Goal: Task Accomplishment & Management: Manage account settings

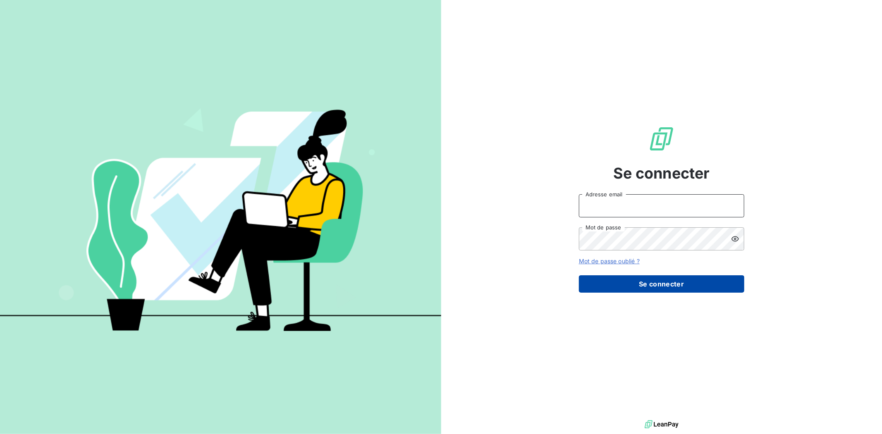
type input "[PERSON_NAME][EMAIL_ADDRESS][DOMAIN_NAME]"
click at [673, 282] on button "Se connecter" at bounding box center [661, 283] width 165 height 17
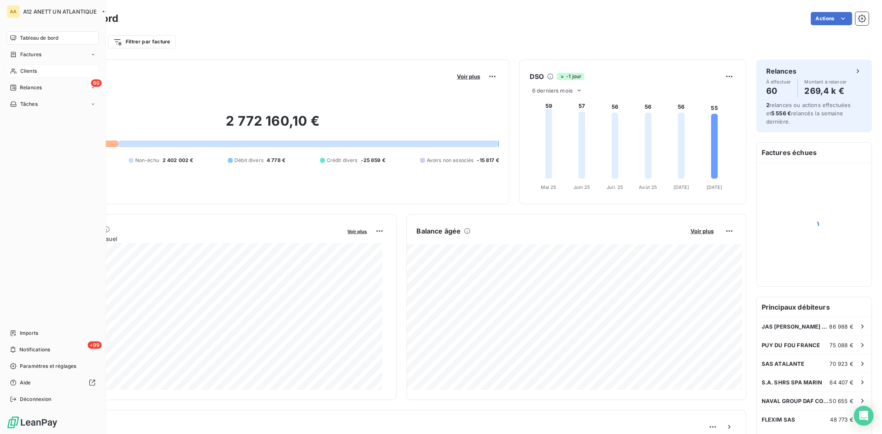
click at [35, 71] on span "Clients" at bounding box center [28, 70] width 17 height 7
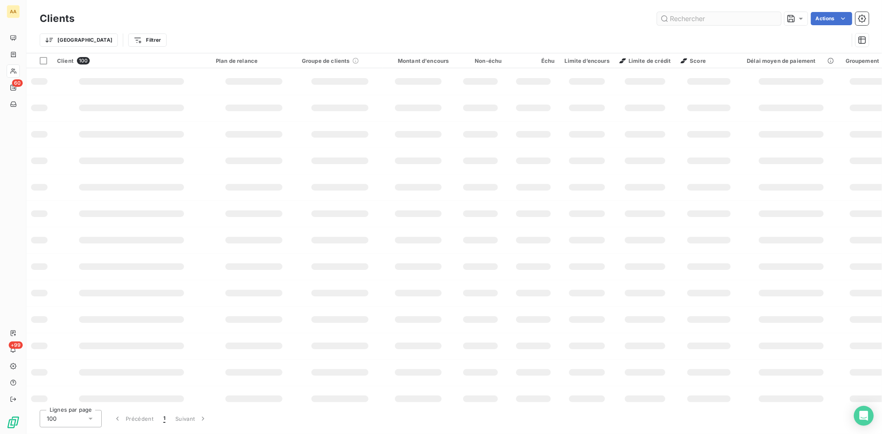
click at [714, 16] on input "text" at bounding box center [719, 18] width 124 height 13
click at [709, 19] on input "4330" at bounding box center [719, 18] width 124 height 13
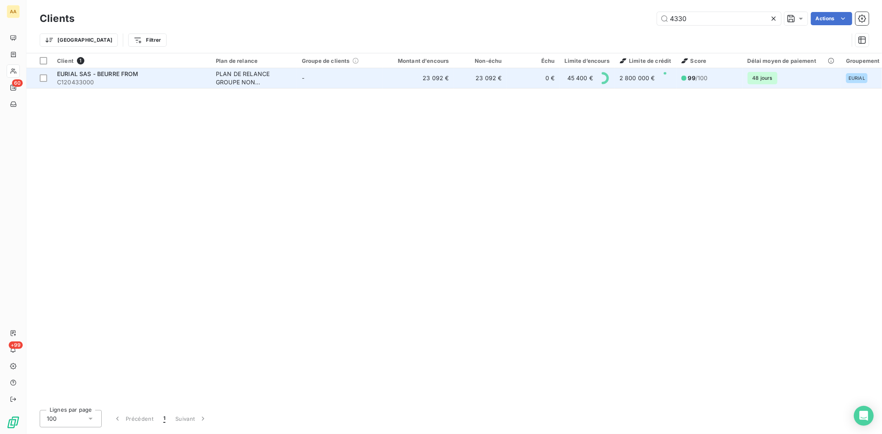
type input "4330"
click at [62, 76] on span "EURIAL SAS - BEURRE FROM" at bounding box center [97, 73] width 81 height 7
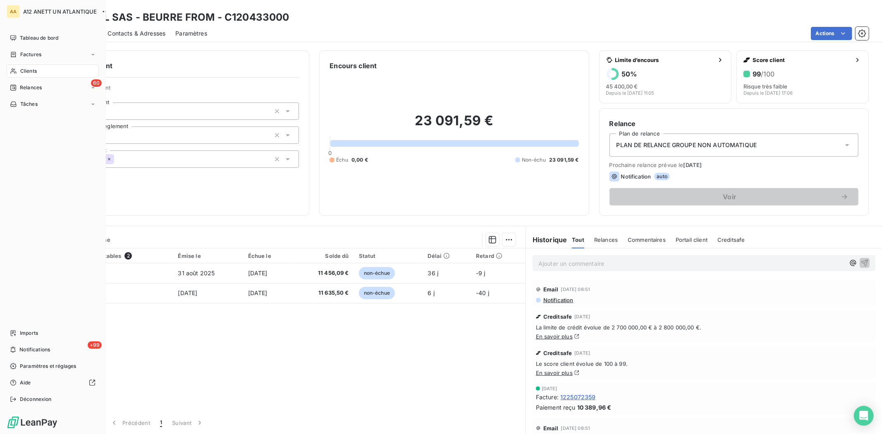
click at [33, 69] on span "Clients" at bounding box center [28, 70] width 17 height 7
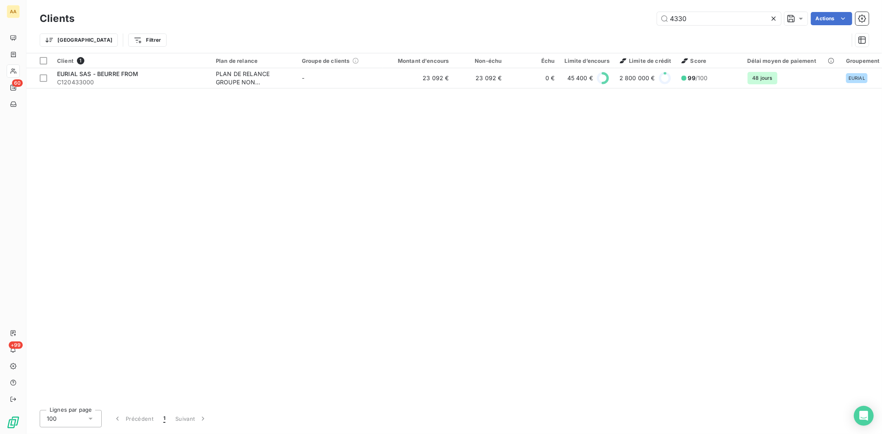
drag, startPoint x: 699, startPoint y: 19, endPoint x: 648, endPoint y: 19, distance: 51.3
click at [648, 19] on div "4330 Actions" at bounding box center [476, 18] width 784 height 13
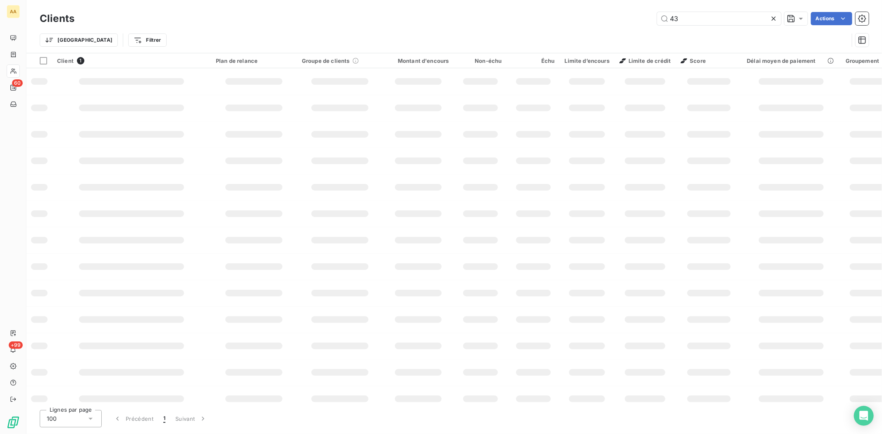
type input "4"
type input "8410"
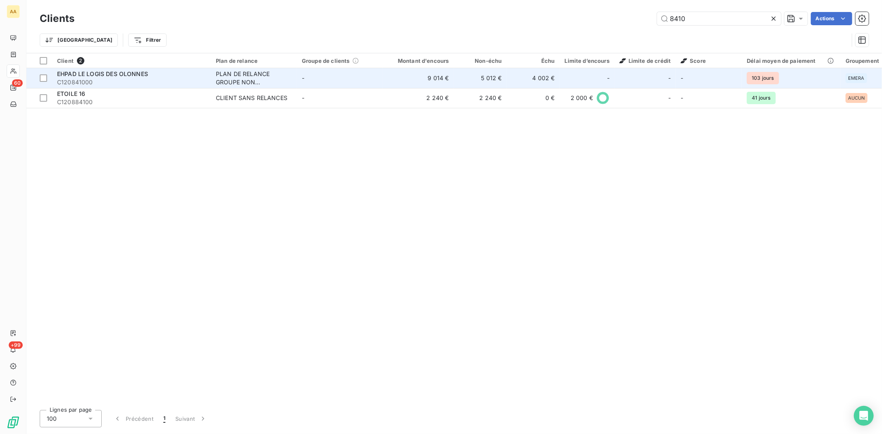
click at [71, 84] on span "C120841000" at bounding box center [131, 82] width 149 height 8
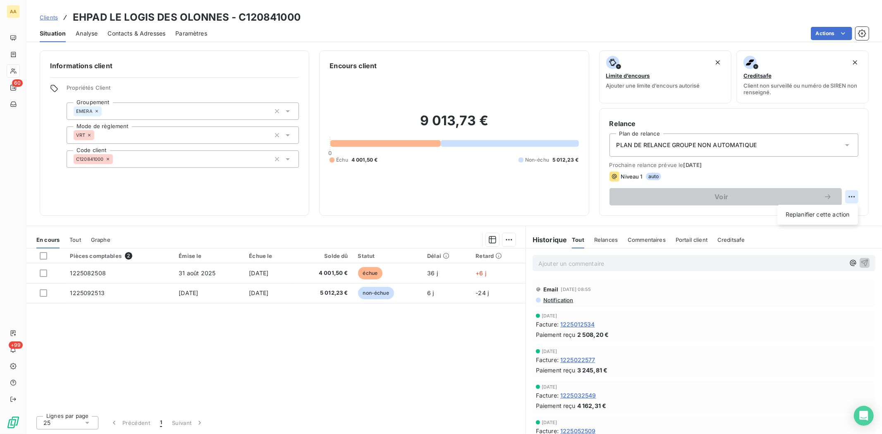
click at [849, 195] on html "AA 60 +99 Clients EHPAD LE LOGIS DES OLONNES - C120841000 Situation Analyse Con…" at bounding box center [441, 217] width 882 height 434
click at [808, 215] on div "Replanifier cette action" at bounding box center [817, 214] width 74 height 13
select select "9"
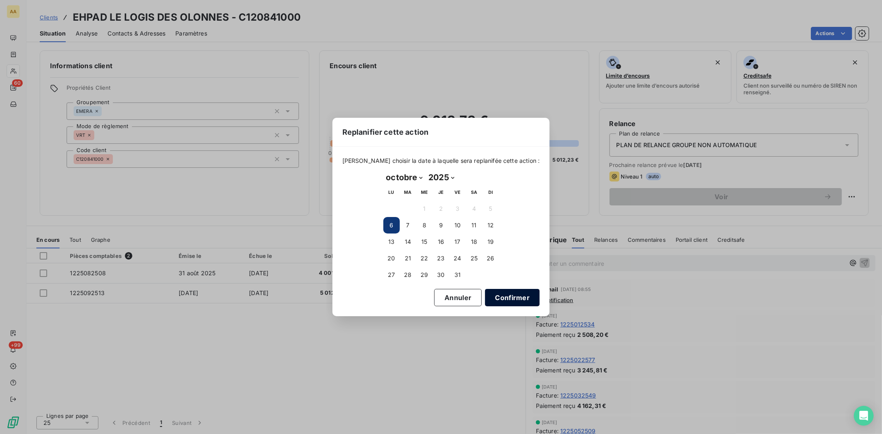
click at [509, 293] on button "Confirmer" at bounding box center [512, 297] width 55 height 17
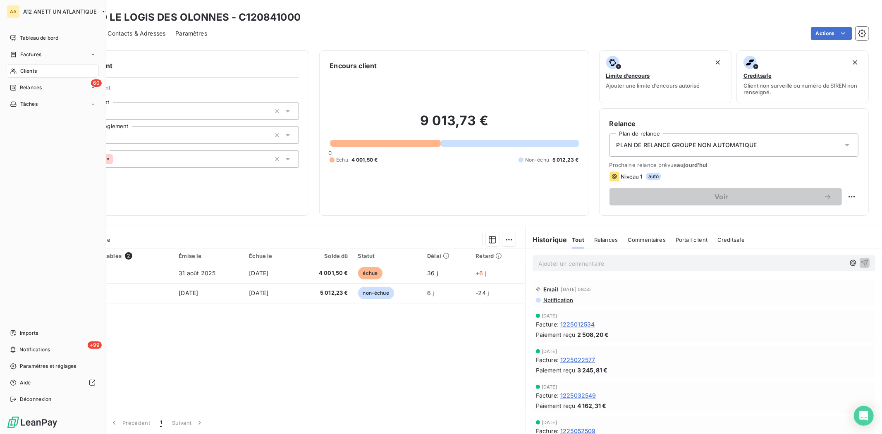
click at [24, 71] on span "Clients" at bounding box center [28, 70] width 17 height 7
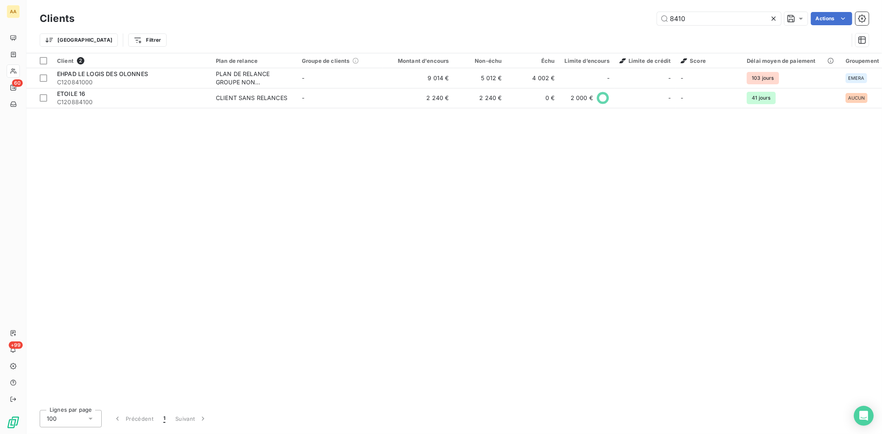
drag, startPoint x: 704, startPoint y: 16, endPoint x: 655, endPoint y: 21, distance: 49.5
click at [656, 21] on div "8410 Actions" at bounding box center [476, 18] width 784 height 13
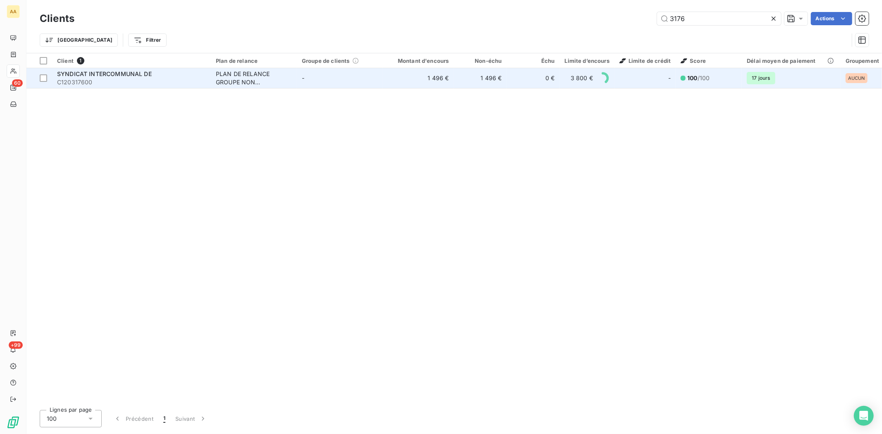
type input "3176"
click at [113, 71] on span "SYNDICAT INTERCOMMUNAL DE" at bounding box center [104, 73] width 95 height 7
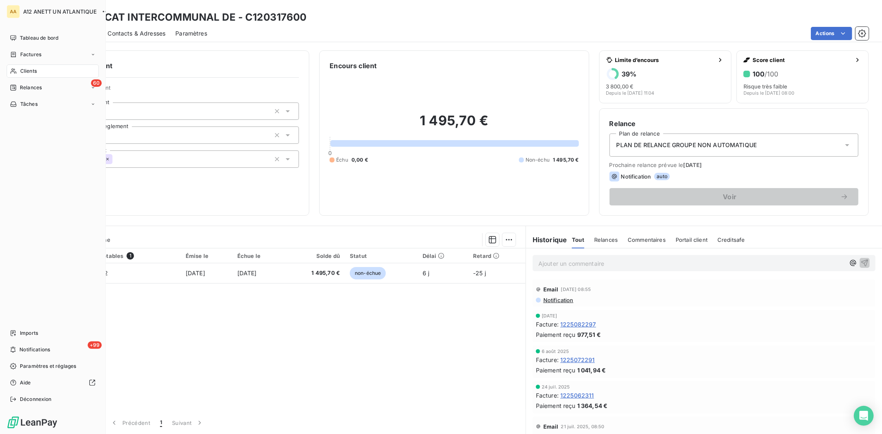
click at [47, 71] on div "Clients" at bounding box center [53, 70] width 92 height 13
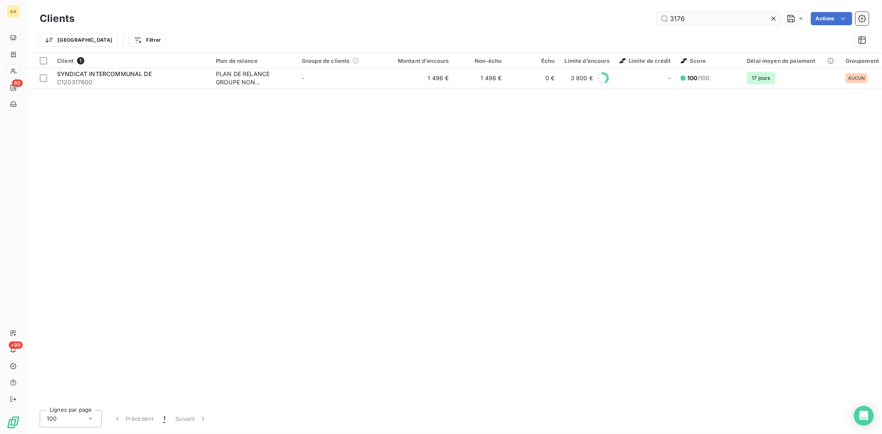
drag, startPoint x: 704, startPoint y: 17, endPoint x: 662, endPoint y: 15, distance: 42.2
click at [662, 15] on input "3176" at bounding box center [719, 18] width 124 height 13
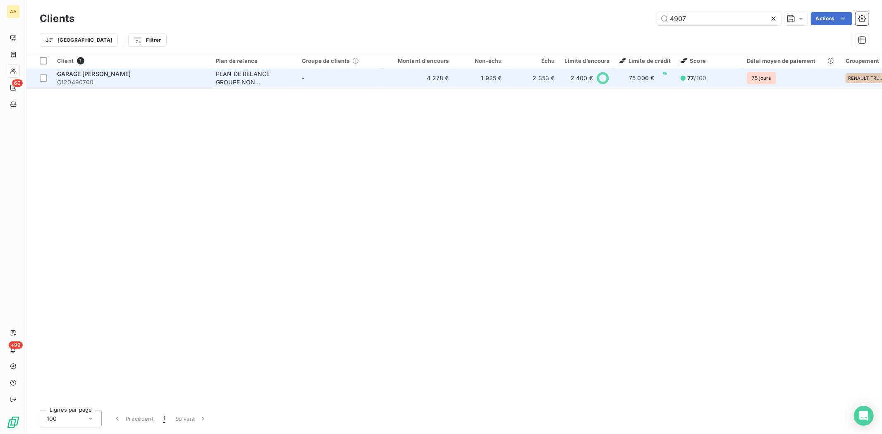
type input "4907"
click at [59, 78] on span "C120490700" at bounding box center [131, 82] width 149 height 8
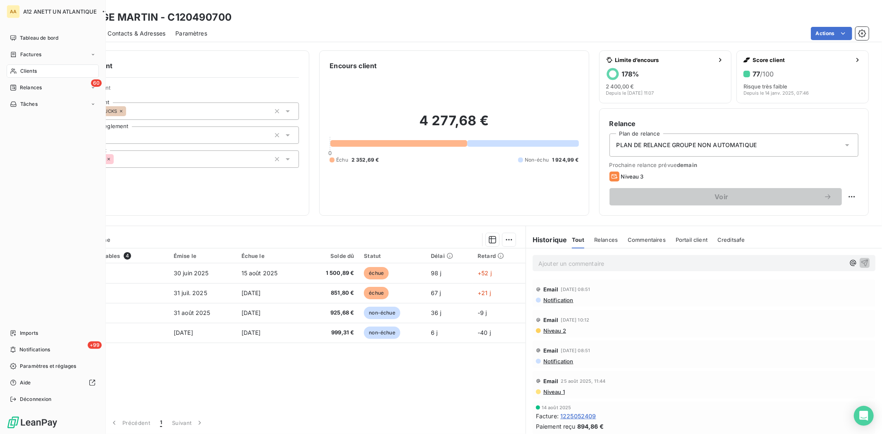
click at [25, 71] on span "Clients" at bounding box center [28, 70] width 17 height 7
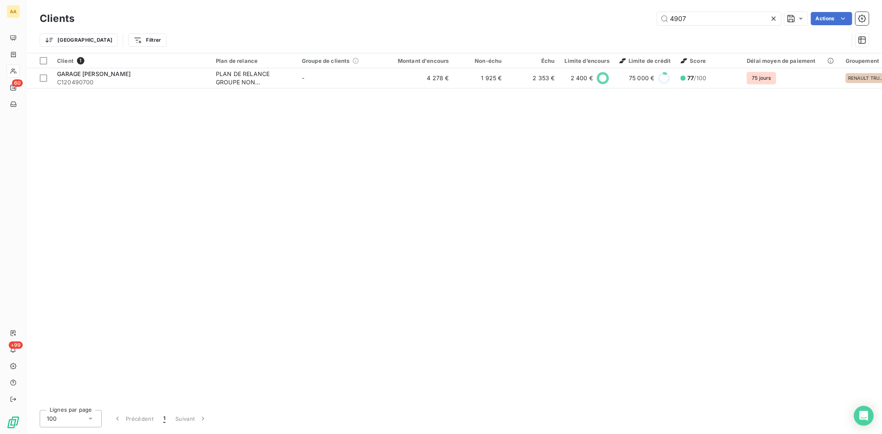
drag, startPoint x: 697, startPoint y: 14, endPoint x: 651, endPoint y: 18, distance: 45.7
click at [651, 18] on div "4907 Actions" at bounding box center [476, 18] width 784 height 13
type input "6120"
click at [78, 67] on th "Client 1" at bounding box center [131, 60] width 159 height 15
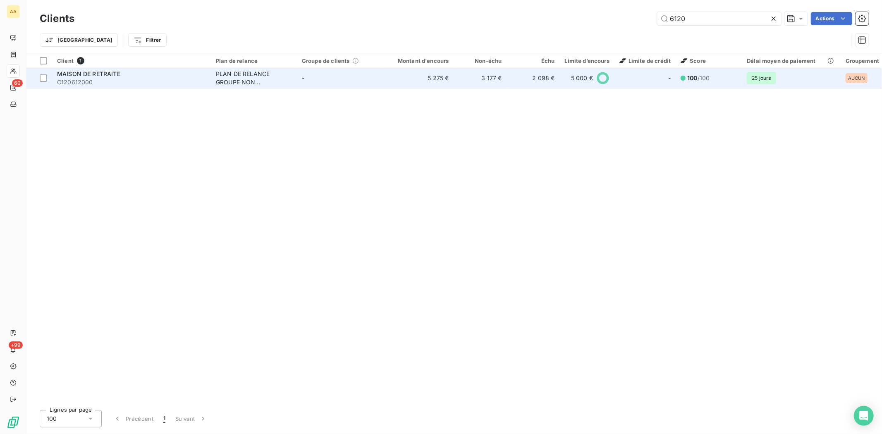
click at [65, 75] on span "MAISON DE RETRAITE" at bounding box center [88, 73] width 63 height 7
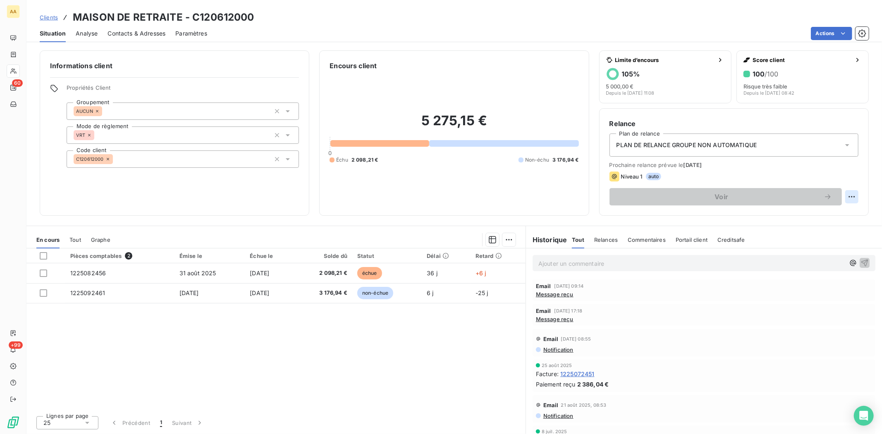
click at [852, 196] on html "AA 60 +99 Clients MAISON DE RETRAITE - C120612000 Situation Analyse Contacts & …" at bounding box center [441, 217] width 882 height 434
click at [831, 214] on div "Replanifier cette action" at bounding box center [817, 214] width 74 height 13
select select "9"
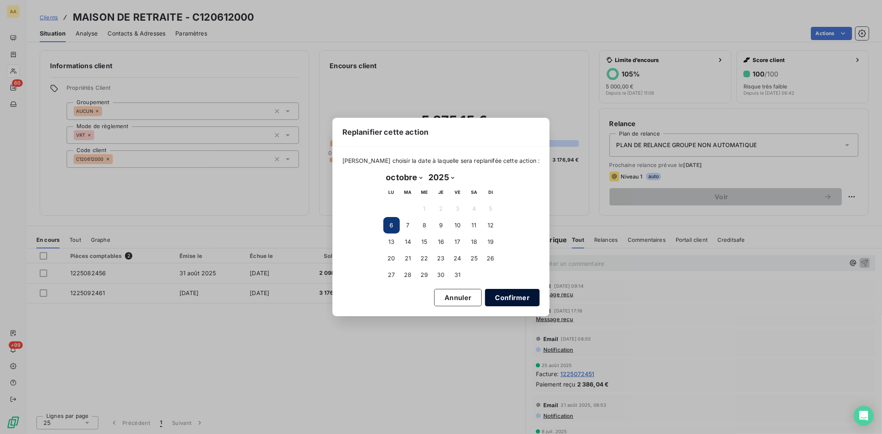
click at [503, 300] on button "Confirmer" at bounding box center [512, 297] width 55 height 17
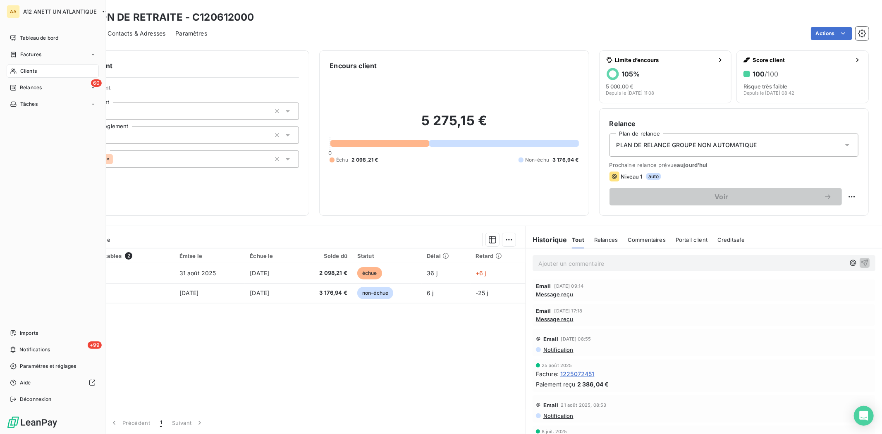
click at [36, 71] on span "Clients" at bounding box center [28, 70] width 17 height 7
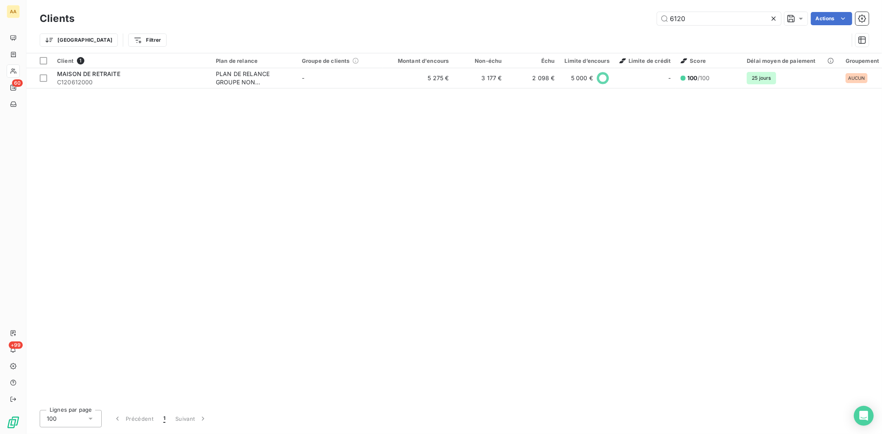
drag, startPoint x: 714, startPoint y: 15, endPoint x: 616, endPoint y: 29, distance: 98.9
click at [617, 28] on div "Clients 6120 Actions Trier Filtrer" at bounding box center [454, 31] width 829 height 43
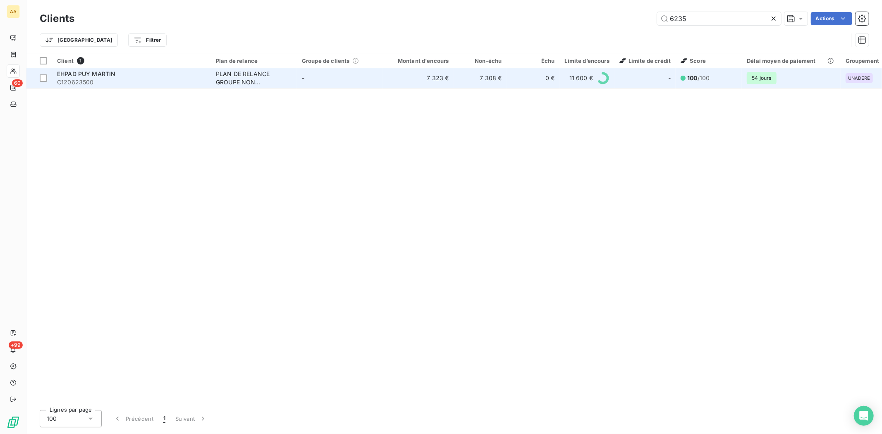
type input "6235"
click at [72, 72] on span "EHPAD PUY MARTIN" at bounding box center [86, 73] width 58 height 7
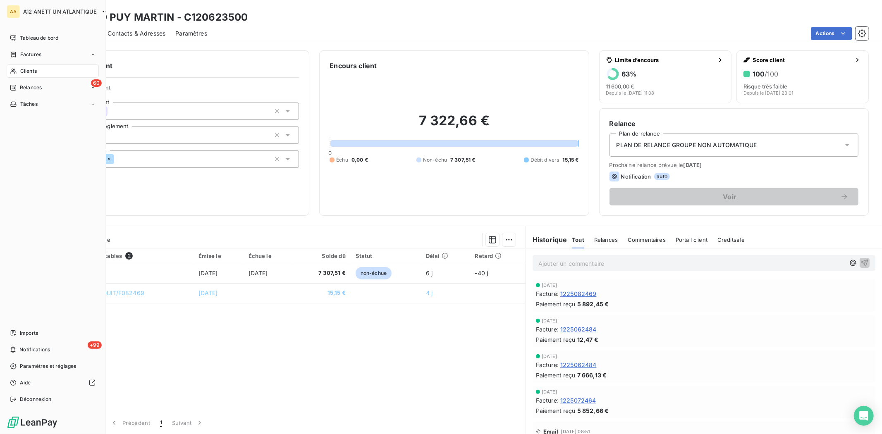
click at [25, 69] on span "Clients" at bounding box center [28, 70] width 17 height 7
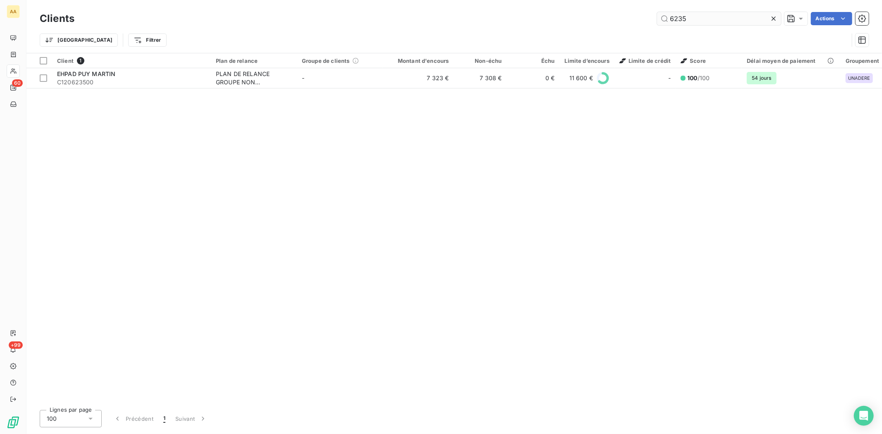
drag, startPoint x: 699, startPoint y: 17, endPoint x: 659, endPoint y: 17, distance: 39.7
click at [659, 17] on input "6235" at bounding box center [719, 18] width 124 height 13
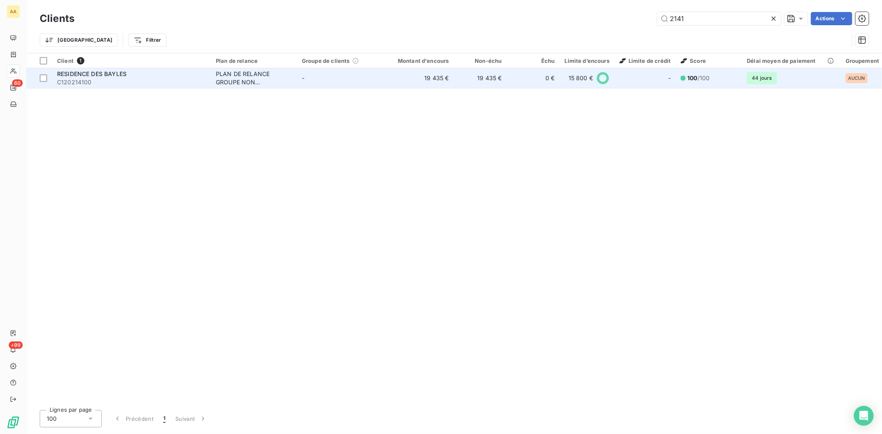
type input "2141"
click at [81, 78] on span "C120214100" at bounding box center [131, 82] width 149 height 8
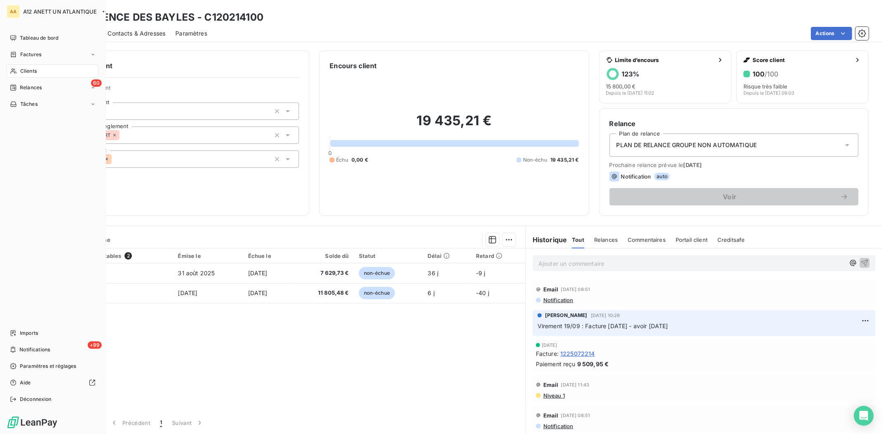
click at [20, 73] on span "Clients" at bounding box center [28, 70] width 17 height 7
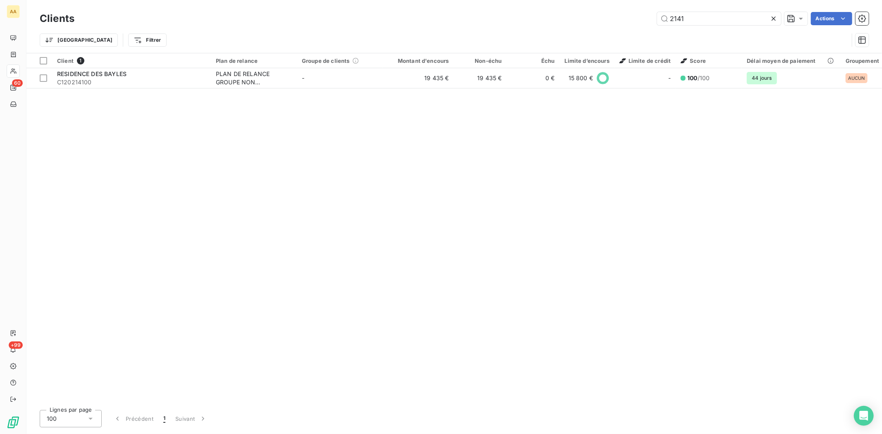
drag, startPoint x: 693, startPoint y: 14, endPoint x: 647, endPoint y: 19, distance: 45.7
click at [647, 19] on div "2141 Actions" at bounding box center [476, 18] width 784 height 13
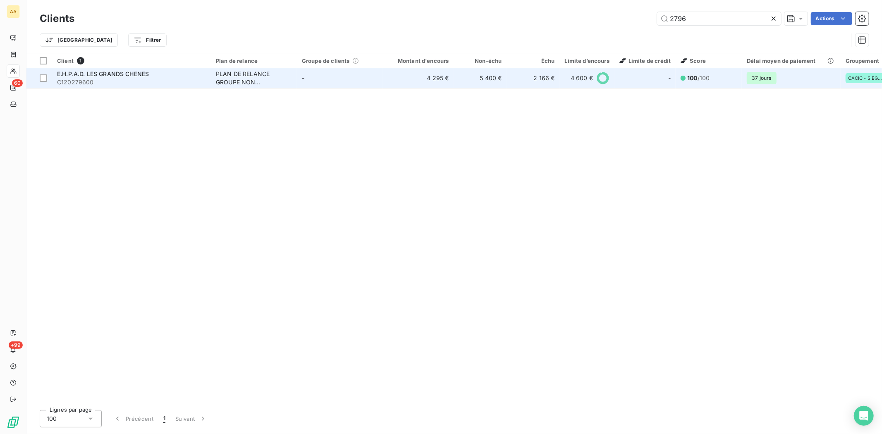
type input "2796"
click at [81, 76] on span "E.H.P.A.D. LES GRANDS CHENES" at bounding box center [103, 73] width 92 height 7
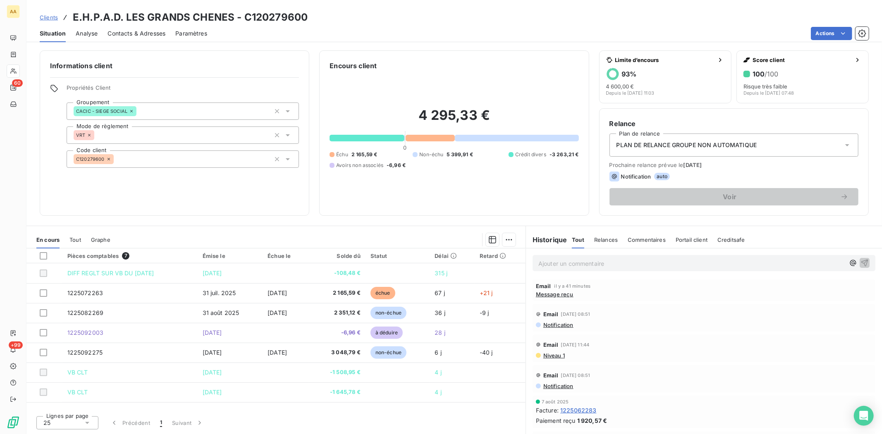
click at [565, 293] on span "Message reçu" at bounding box center [555, 294] width 38 height 7
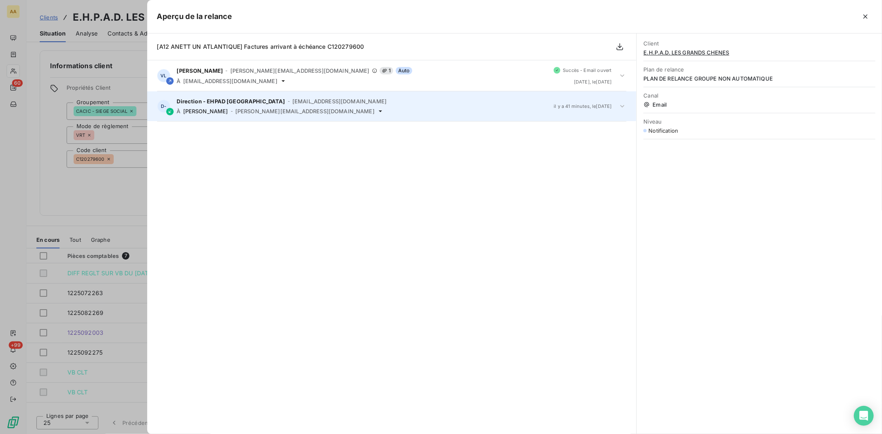
click at [234, 105] on div "Direction - EHPAD Les Grands Chênes - [EMAIL_ADDRESS][DOMAIN_NAME] À [PERSON_NA…" at bounding box center [362, 106] width 370 height 17
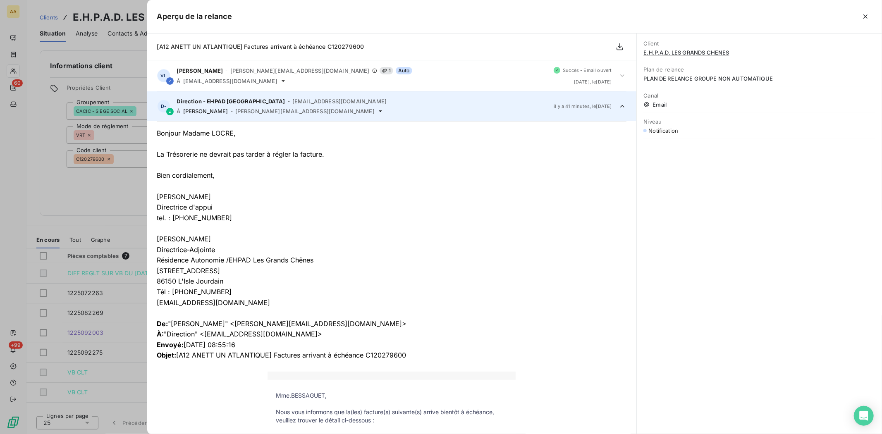
click at [13, 182] on div at bounding box center [441, 217] width 882 height 434
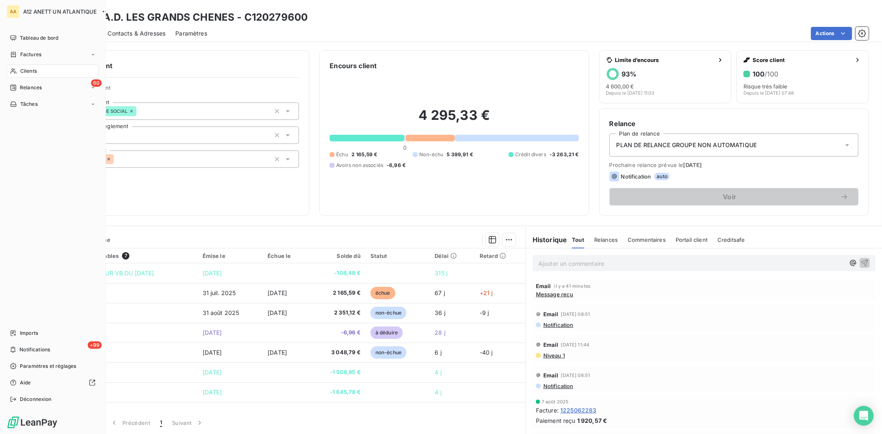
click at [24, 71] on span "Clients" at bounding box center [28, 70] width 17 height 7
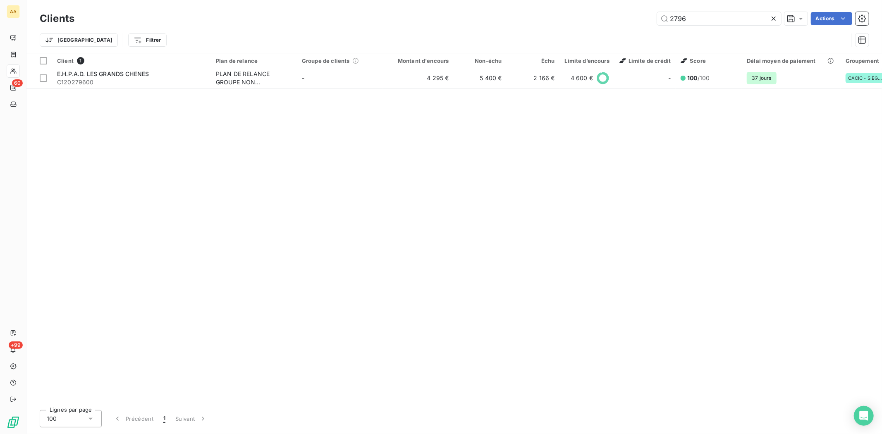
drag, startPoint x: 689, startPoint y: 17, endPoint x: 646, endPoint y: 17, distance: 43.0
click at [646, 17] on div "2796 Actions" at bounding box center [476, 18] width 784 height 13
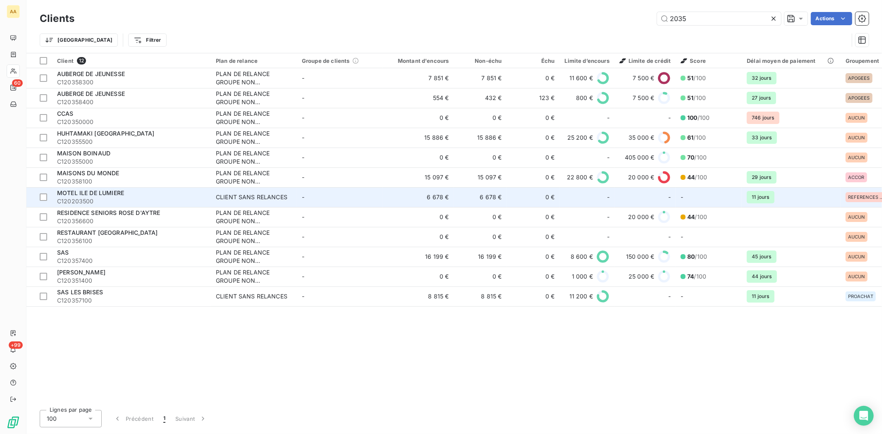
type input "2035"
click at [83, 197] on span "C120203500" at bounding box center [131, 201] width 149 height 8
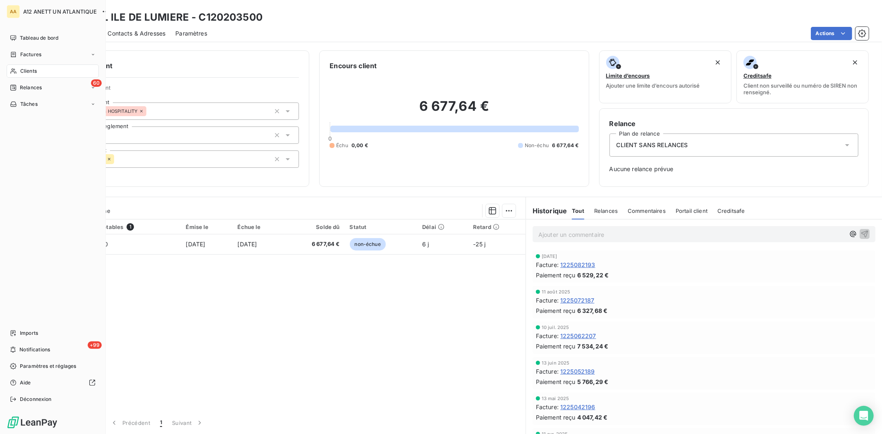
click at [26, 72] on span "Clients" at bounding box center [28, 70] width 17 height 7
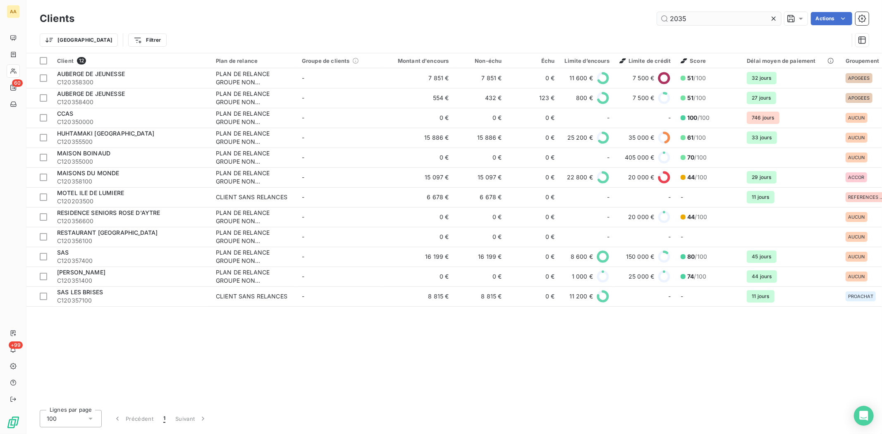
drag, startPoint x: 709, startPoint y: 15, endPoint x: 656, endPoint y: 14, distance: 53.3
click at [657, 14] on input "2035" at bounding box center [719, 18] width 124 height 13
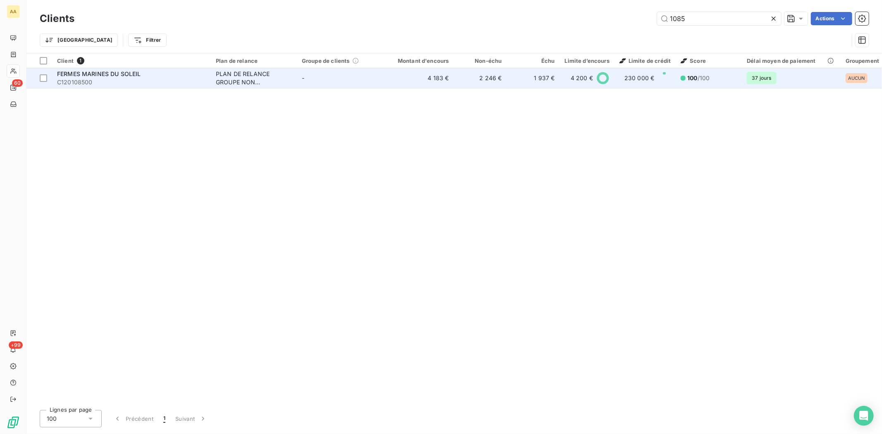
type input "1085"
click at [88, 76] on span "FERMES MARINES DU SOLEIL" at bounding box center [99, 73] width 84 height 7
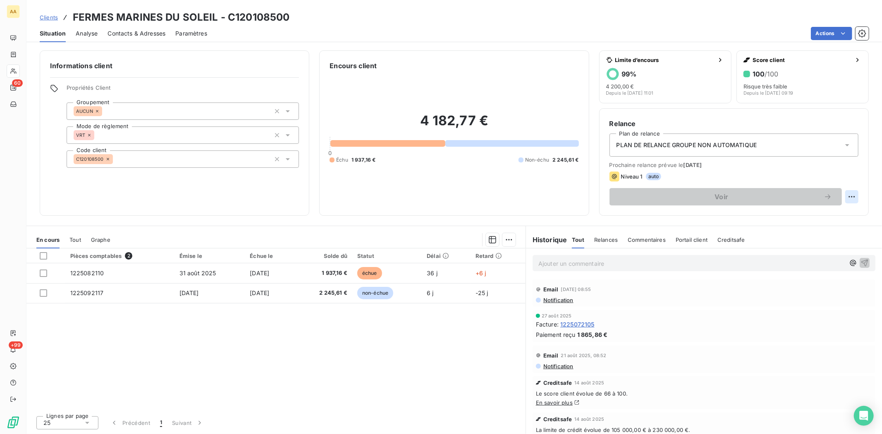
click at [854, 196] on html "AA 60 +99 Clients FERMES MARINES DU SOLEIL - C120108500 Situation Analyse Conta…" at bounding box center [441, 217] width 882 height 434
click at [824, 209] on div "Replanifier cette action" at bounding box center [817, 214] width 74 height 13
select select "9"
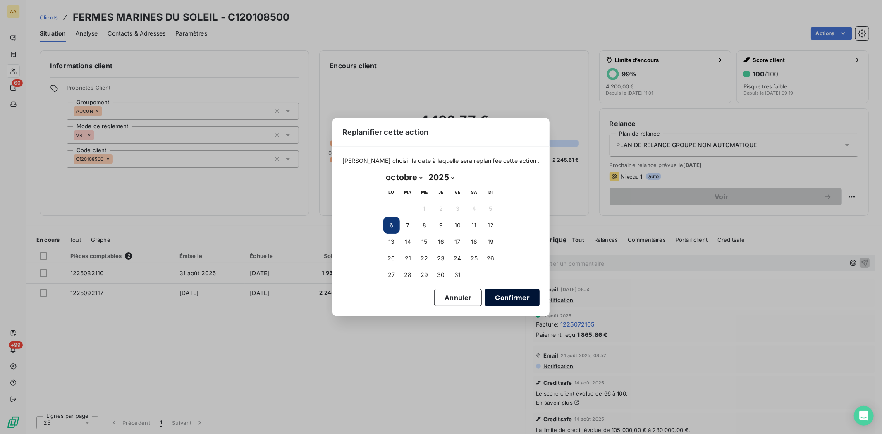
click at [503, 296] on button "Confirmer" at bounding box center [512, 297] width 55 height 17
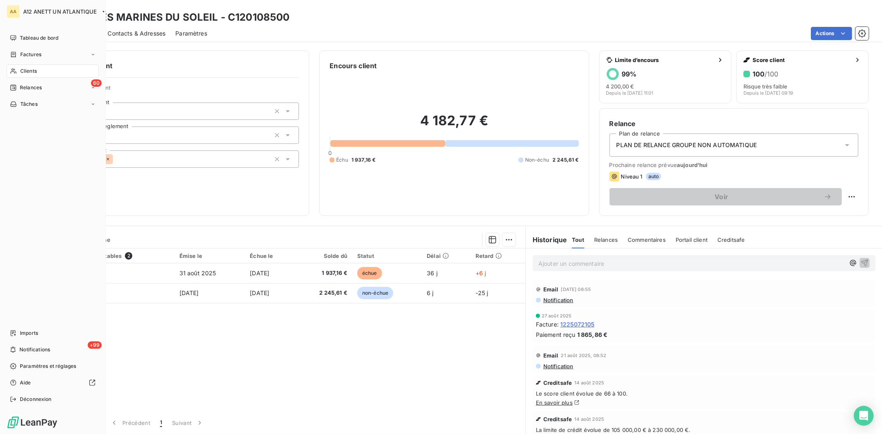
click at [21, 68] on span "Clients" at bounding box center [28, 70] width 17 height 7
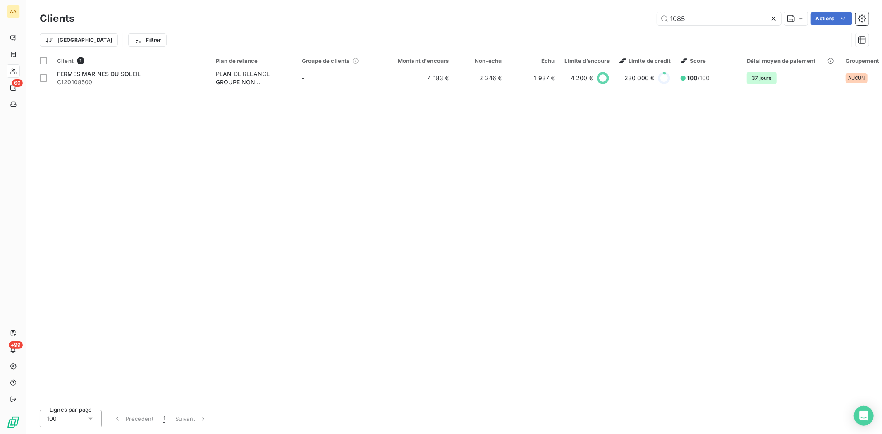
drag, startPoint x: 679, startPoint y: 17, endPoint x: 644, endPoint y: 18, distance: 35.1
click at [644, 18] on div "1085 Actions" at bounding box center [476, 18] width 784 height 13
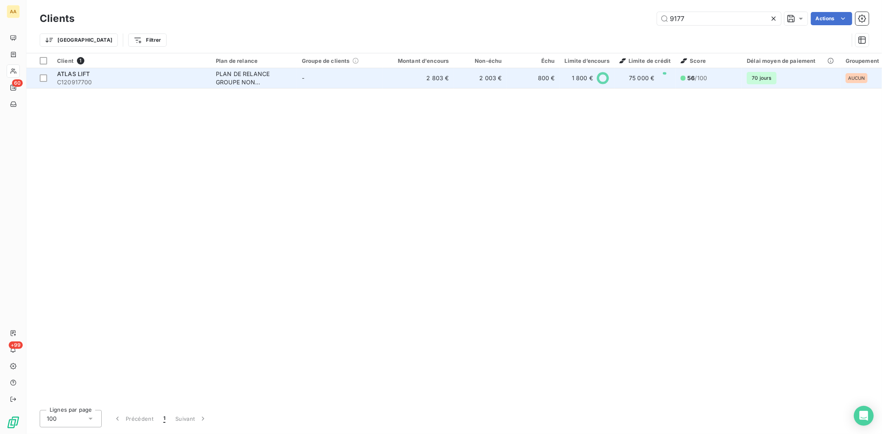
type input "9177"
click at [75, 76] on span "ATLAS LIFT" at bounding box center [73, 73] width 33 height 7
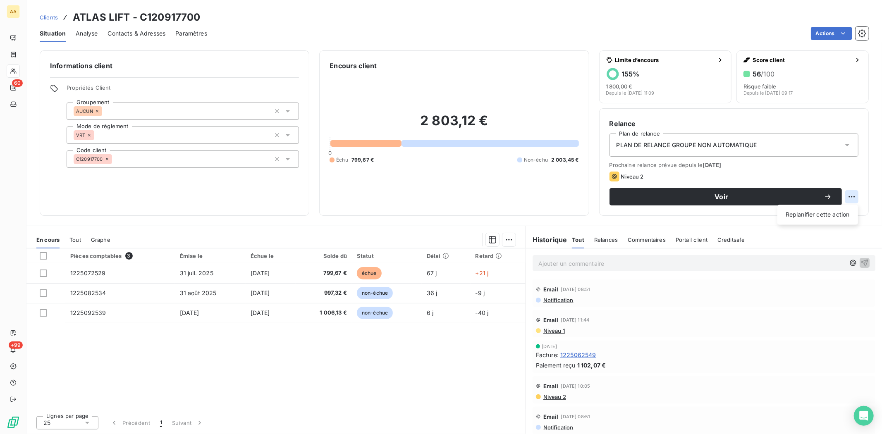
click at [854, 196] on html "AA 60 +99 Clients ATLAS LIFT - C120917700 Situation Analyse Contacts & Adresses…" at bounding box center [441, 217] width 882 height 434
click at [557, 298] on html "AA 60 +99 Clients ATLAS LIFT - C120917700 Situation Analyse Contacts & Adresses…" at bounding box center [441, 217] width 882 height 434
click at [554, 301] on span "Notification" at bounding box center [557, 300] width 31 height 7
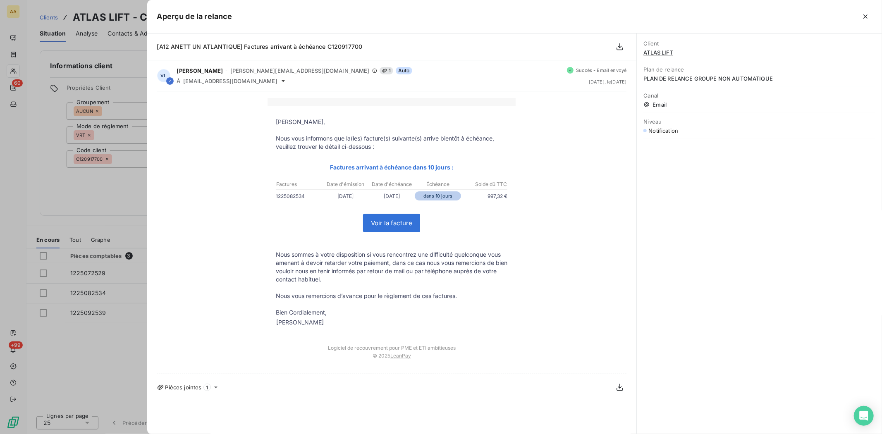
click at [732, 183] on div "Client ATLAS LIFT Plan de relance PLAN DE RELANCE GROUPE NON AUTOMATIQUE Canal …" at bounding box center [759, 233] width 245 height 401
click at [865, 18] on icon "button" at bounding box center [865, 16] width 8 height 8
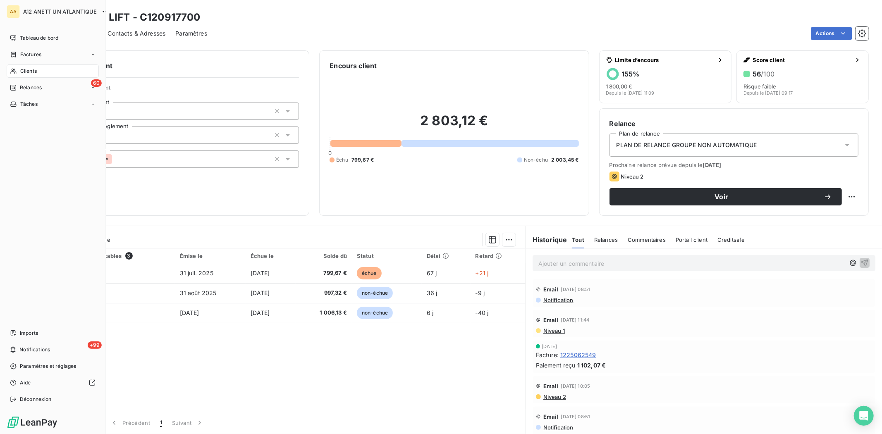
click at [28, 72] on span "Clients" at bounding box center [28, 70] width 17 height 7
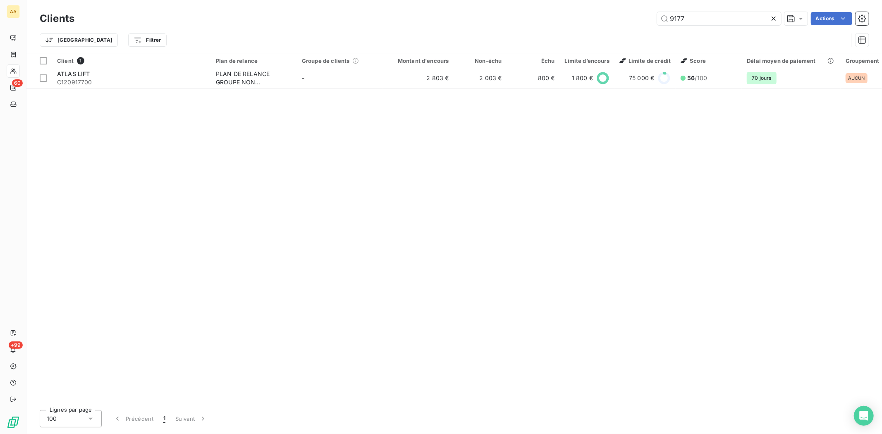
drag, startPoint x: 692, startPoint y: 19, endPoint x: 634, endPoint y: 22, distance: 58.8
click at [637, 19] on div "9177 Actions" at bounding box center [476, 18] width 784 height 13
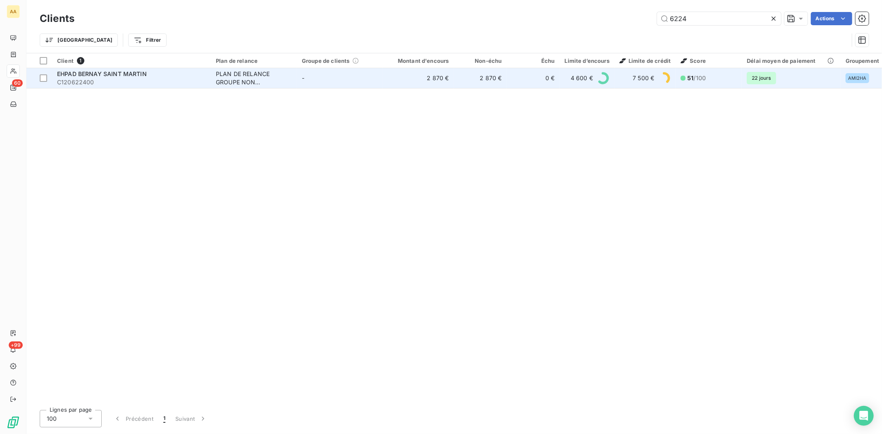
type input "6224"
click at [71, 79] on span "C120622400" at bounding box center [131, 82] width 149 height 8
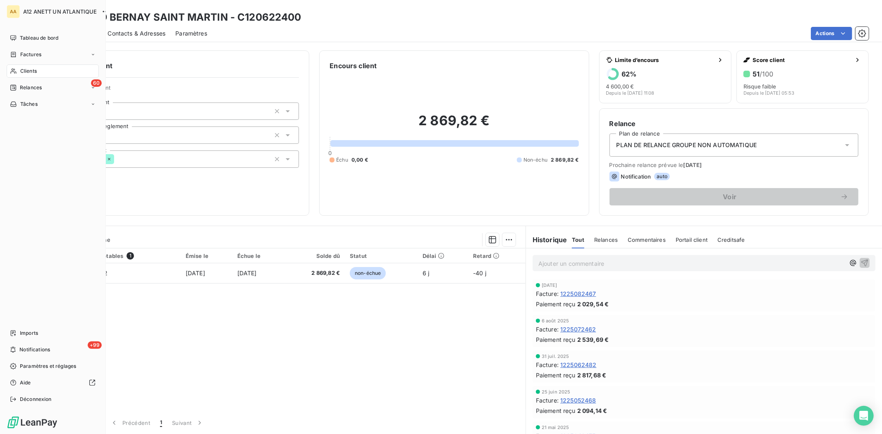
click at [19, 71] on div "Clients" at bounding box center [53, 70] width 92 height 13
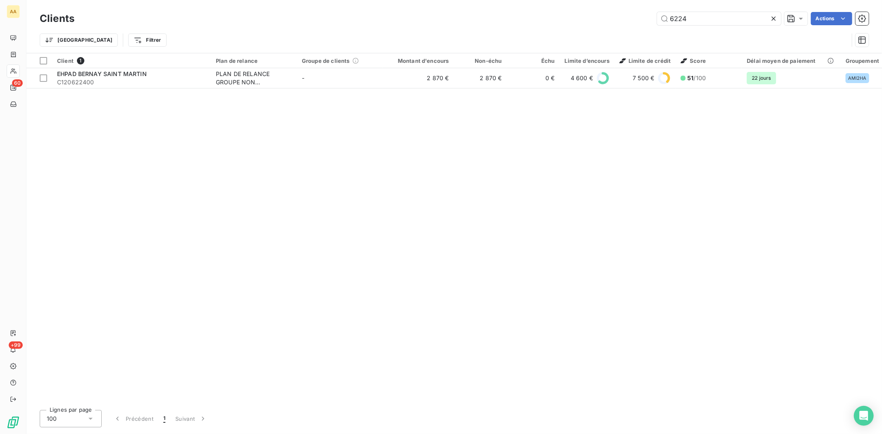
drag, startPoint x: 698, startPoint y: 20, endPoint x: 656, endPoint y: 15, distance: 42.5
click at [656, 15] on div "6224 Actions" at bounding box center [476, 18] width 784 height 13
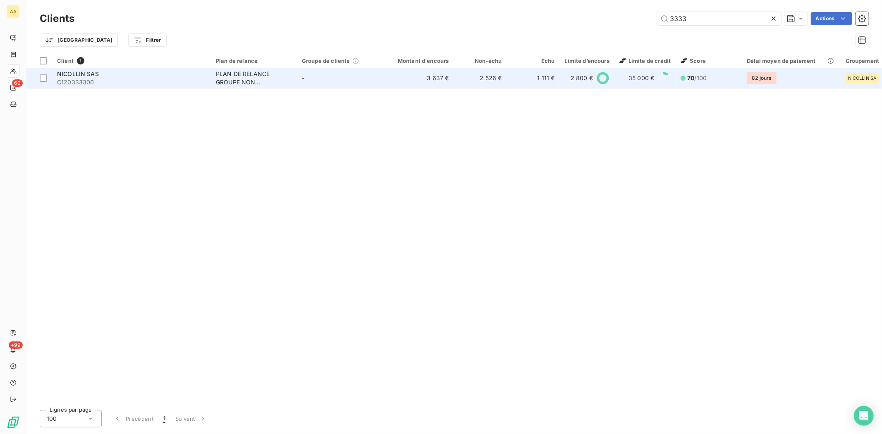
type input "3333"
click at [77, 85] on span "C120333300" at bounding box center [131, 82] width 149 height 8
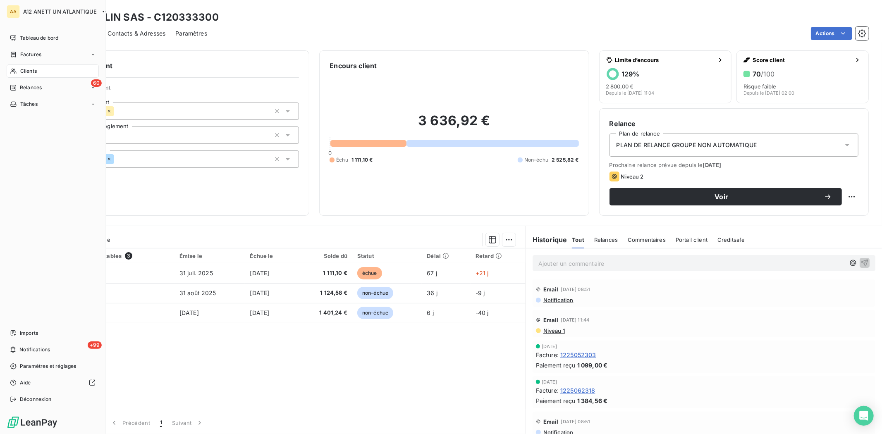
click at [31, 70] on span "Clients" at bounding box center [28, 70] width 17 height 7
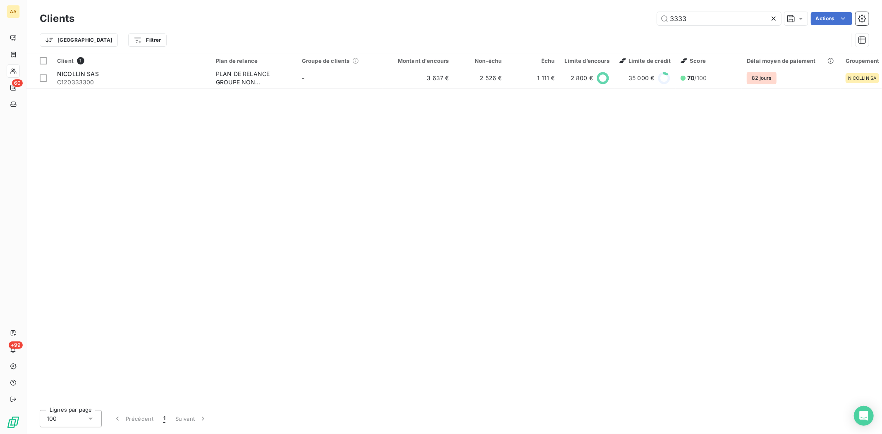
drag, startPoint x: 724, startPoint y: 17, endPoint x: 654, endPoint y: 17, distance: 69.4
click at [654, 17] on div "3333 Actions" at bounding box center [476, 18] width 784 height 13
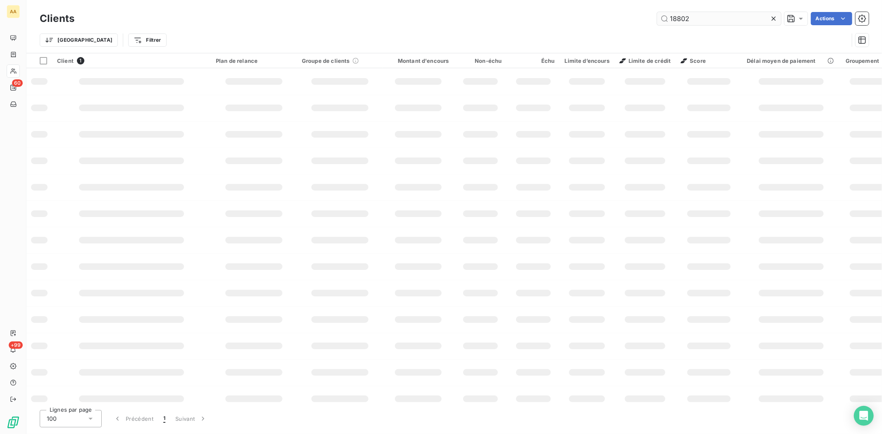
click at [687, 15] on input "18802" at bounding box center [719, 18] width 124 height 13
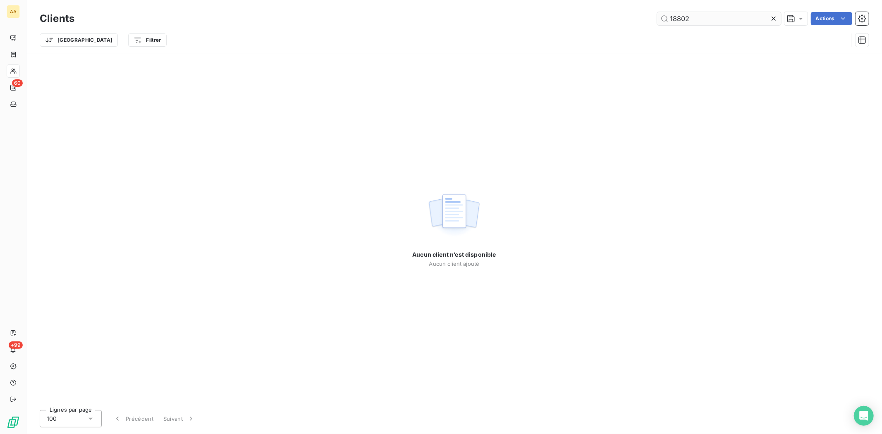
click at [704, 21] on input "18802" at bounding box center [719, 18] width 124 height 13
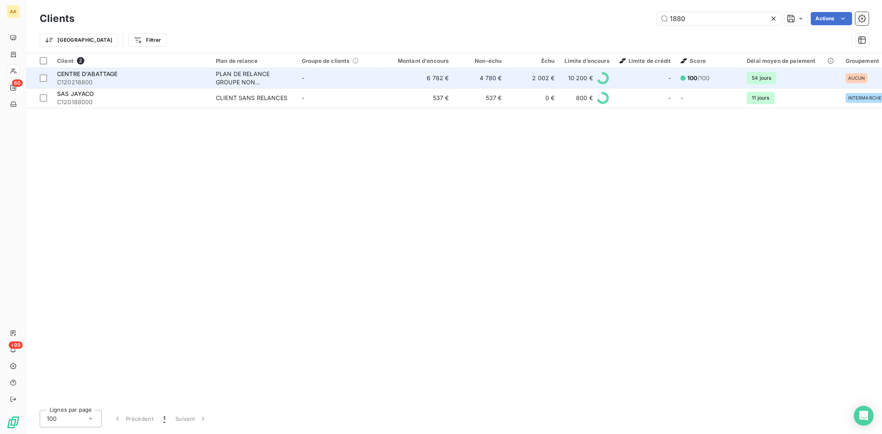
type input "1880"
click at [79, 75] on span "CENTRE D'ABATTAGE" at bounding box center [87, 73] width 61 height 7
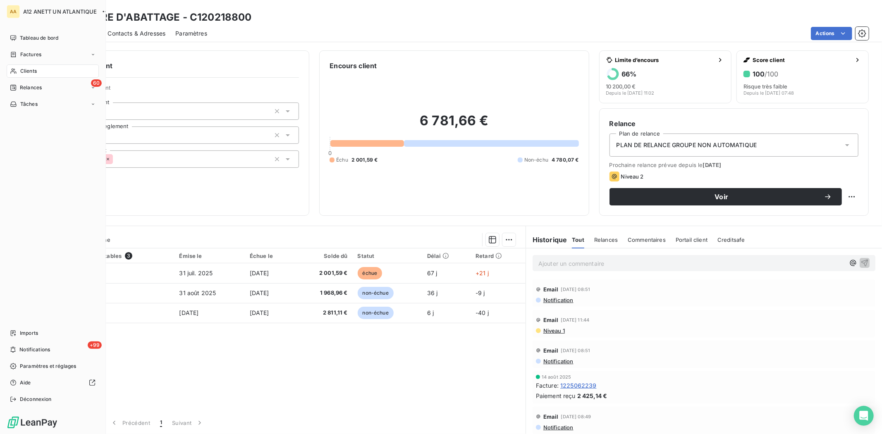
click at [26, 68] on span "Clients" at bounding box center [28, 70] width 17 height 7
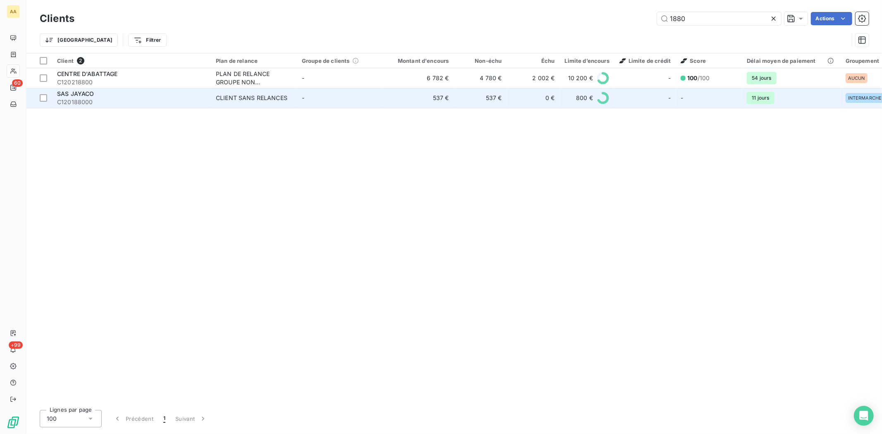
click at [78, 102] on span "C120188000" at bounding box center [131, 102] width 149 height 8
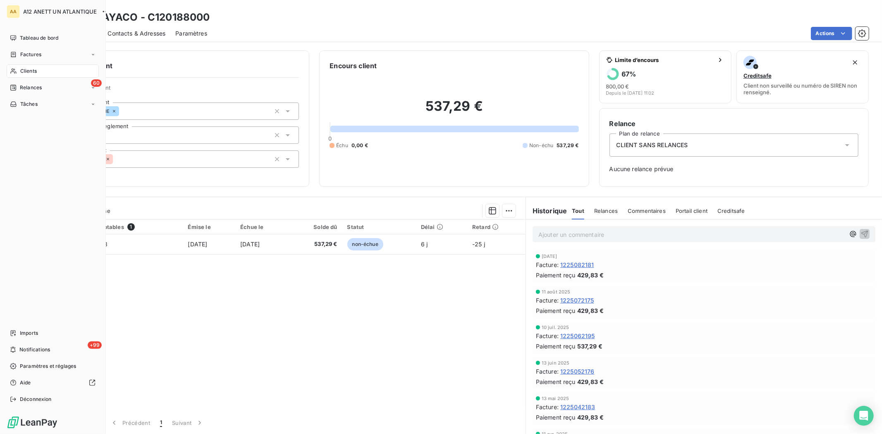
click at [28, 69] on span "Clients" at bounding box center [28, 70] width 17 height 7
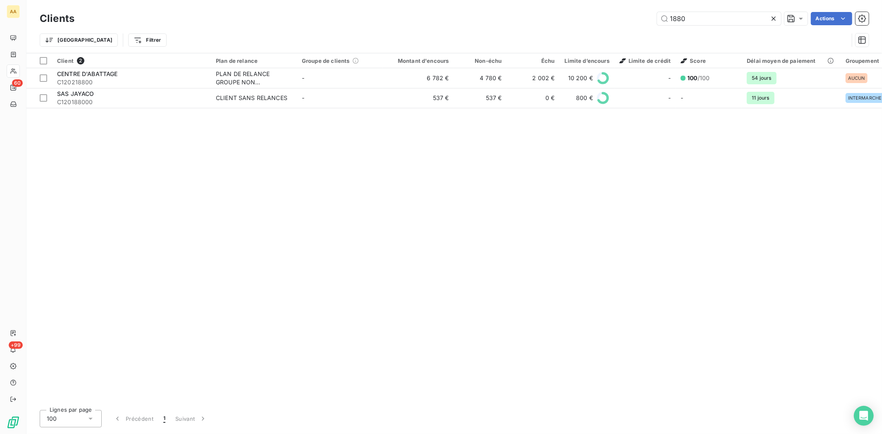
drag, startPoint x: 713, startPoint y: 14, endPoint x: 627, endPoint y: 20, distance: 86.2
click at [627, 20] on div "1880 Actions" at bounding box center [476, 18] width 784 height 13
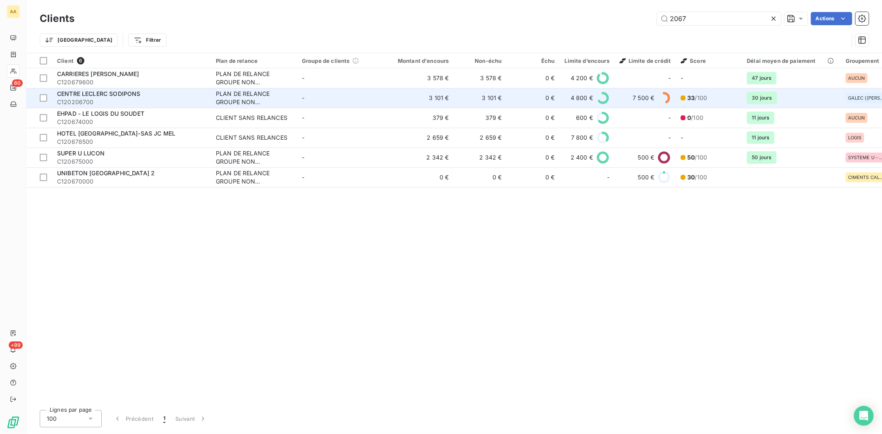
type input "2067"
click at [76, 98] on span "C120206700" at bounding box center [131, 102] width 149 height 8
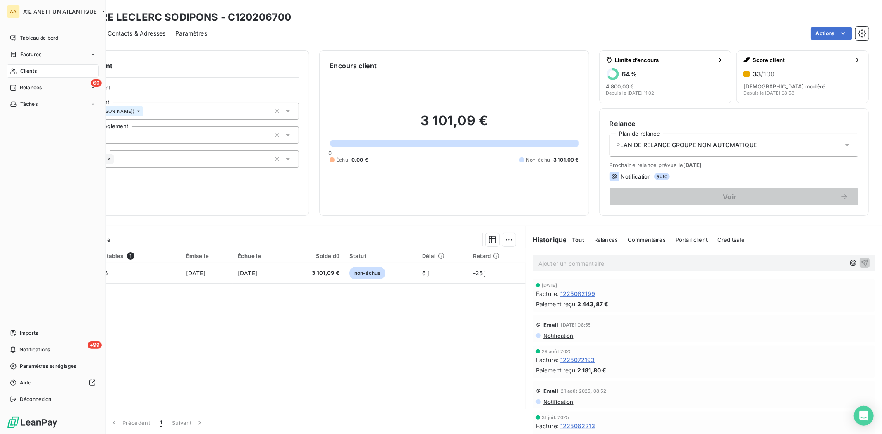
click at [26, 72] on span "Clients" at bounding box center [28, 70] width 17 height 7
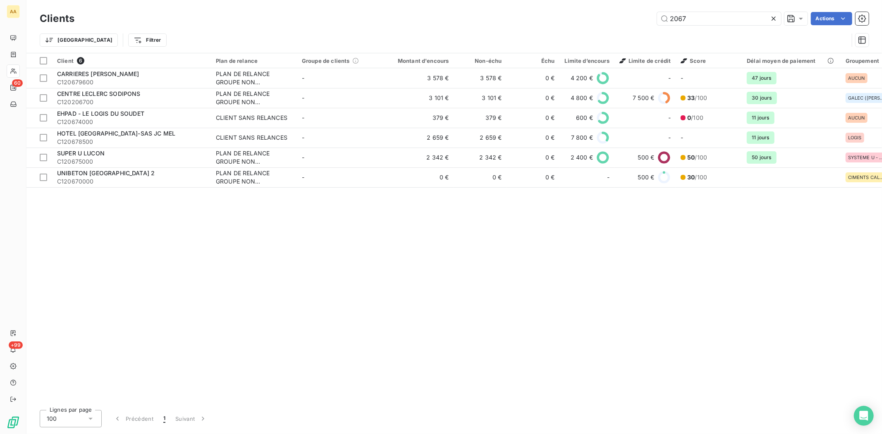
drag, startPoint x: 702, startPoint y: 19, endPoint x: 641, endPoint y: 20, distance: 60.8
click at [641, 20] on div "2067 Actions" at bounding box center [476, 18] width 784 height 13
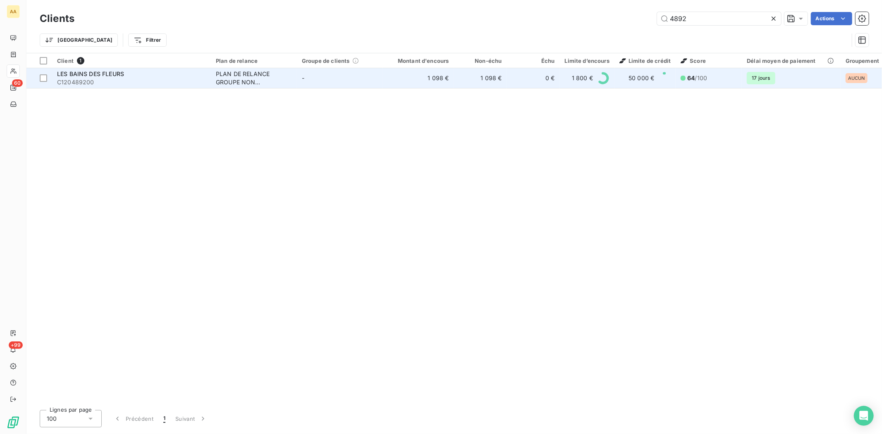
type input "4892"
click at [77, 81] on span "C120489200" at bounding box center [131, 82] width 149 height 8
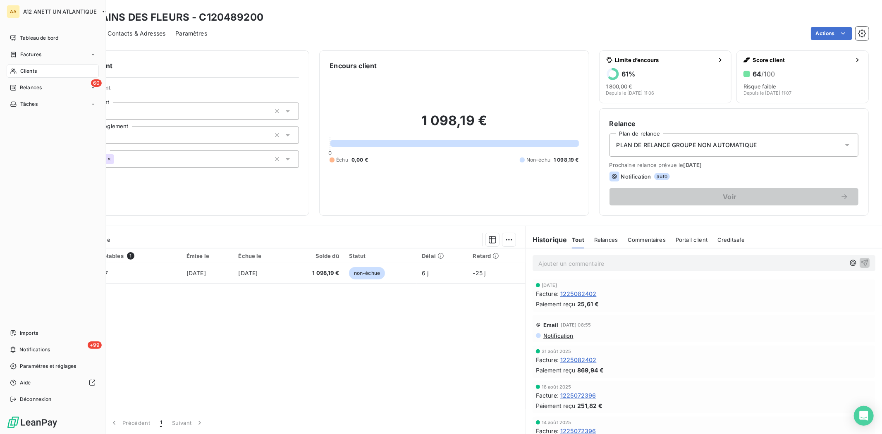
click at [31, 72] on span "Clients" at bounding box center [28, 70] width 17 height 7
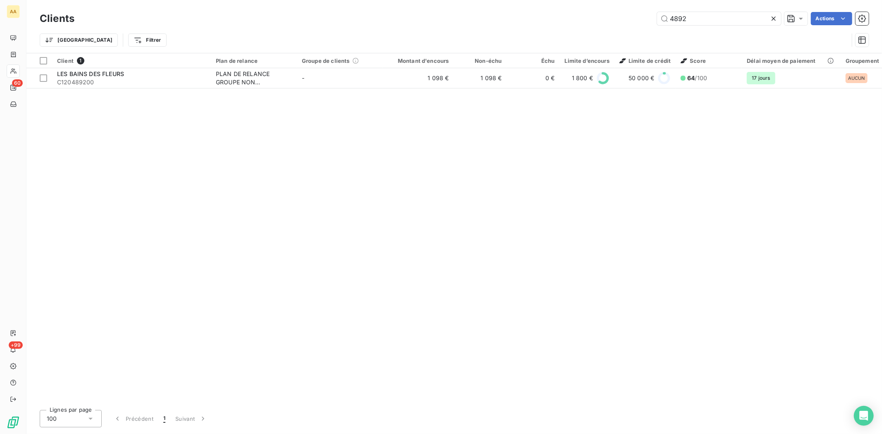
drag, startPoint x: 697, startPoint y: 19, endPoint x: 636, endPoint y: 18, distance: 60.8
click at [636, 18] on div "4892 Actions" at bounding box center [476, 18] width 784 height 13
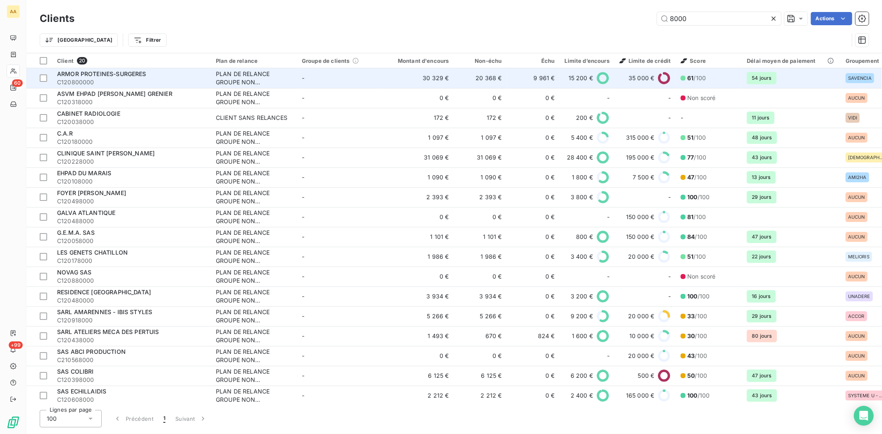
type input "8000"
click at [81, 79] on span "C120800000" at bounding box center [131, 82] width 149 height 8
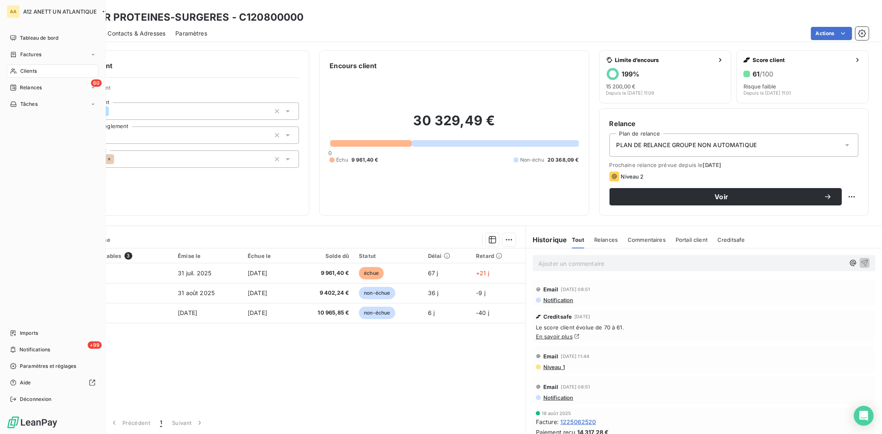
click at [24, 67] on span "Clients" at bounding box center [28, 70] width 17 height 7
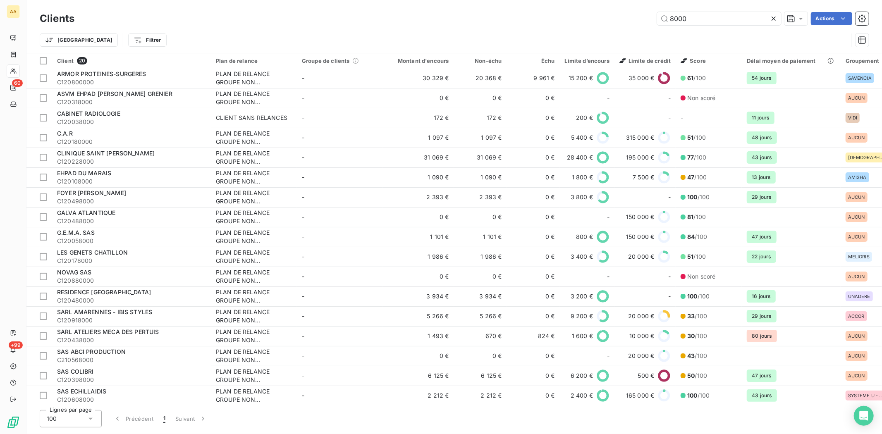
drag, startPoint x: 698, startPoint y: 19, endPoint x: 635, endPoint y: 19, distance: 62.8
click at [635, 19] on div "8000 Actions" at bounding box center [476, 18] width 784 height 13
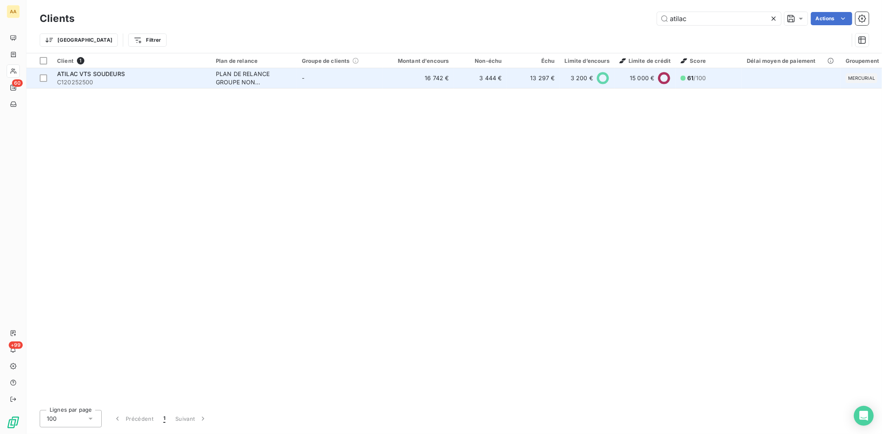
type input "atilac"
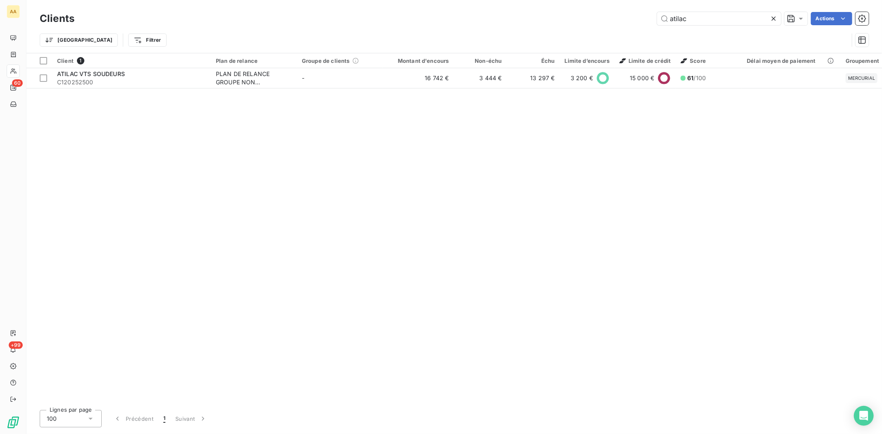
drag, startPoint x: 73, startPoint y: 76, endPoint x: 124, endPoint y: 112, distance: 63.1
click at [74, 76] on span "ATILAC VTS SOUDEURS" at bounding box center [91, 73] width 68 height 7
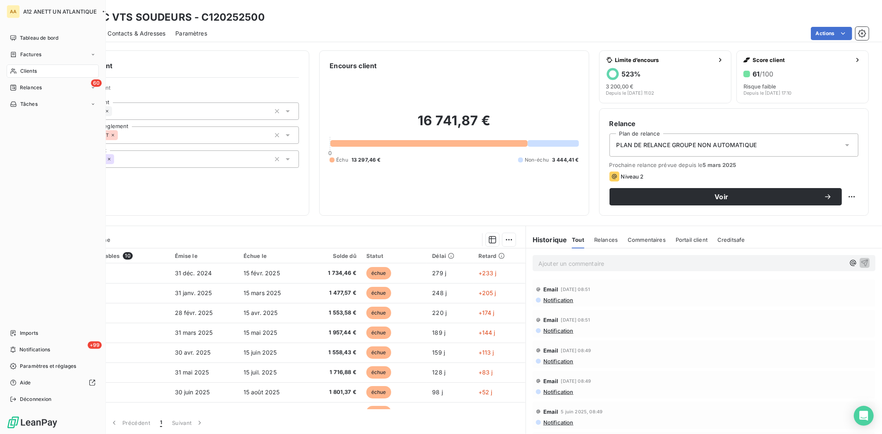
click at [27, 70] on span "Clients" at bounding box center [28, 70] width 17 height 7
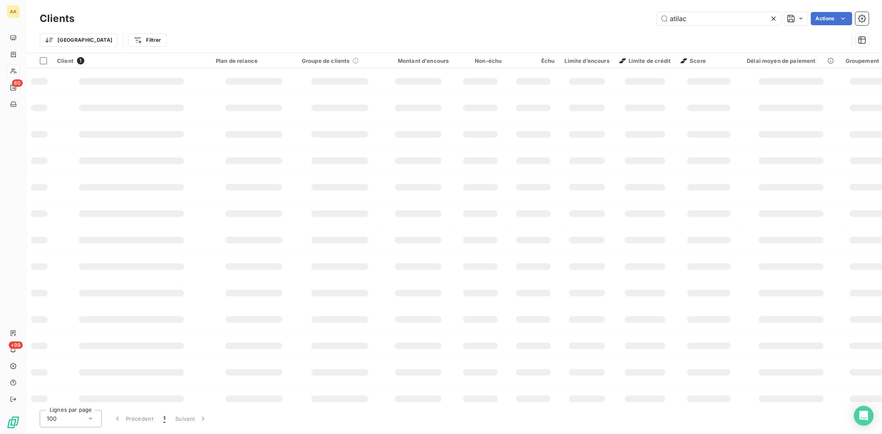
drag, startPoint x: 670, startPoint y: 12, endPoint x: 644, endPoint y: 13, distance: 25.7
click at [645, 13] on div "Clients atilac Actions" at bounding box center [454, 18] width 829 height 17
drag, startPoint x: 693, startPoint y: 18, endPoint x: 634, endPoint y: 17, distance: 59.5
click at [634, 17] on div "atilac Actions" at bounding box center [476, 18] width 784 height 13
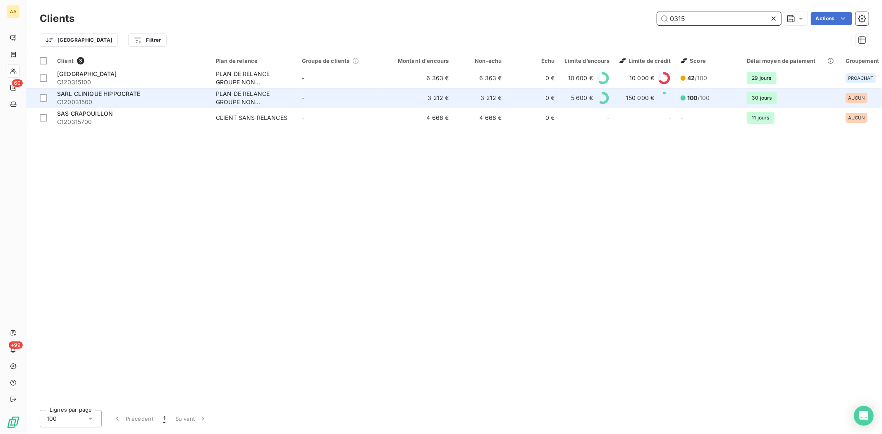
type input "0315"
click at [71, 97] on div "SARL CLINIQUE HIPPOCRATE" at bounding box center [131, 94] width 149 height 8
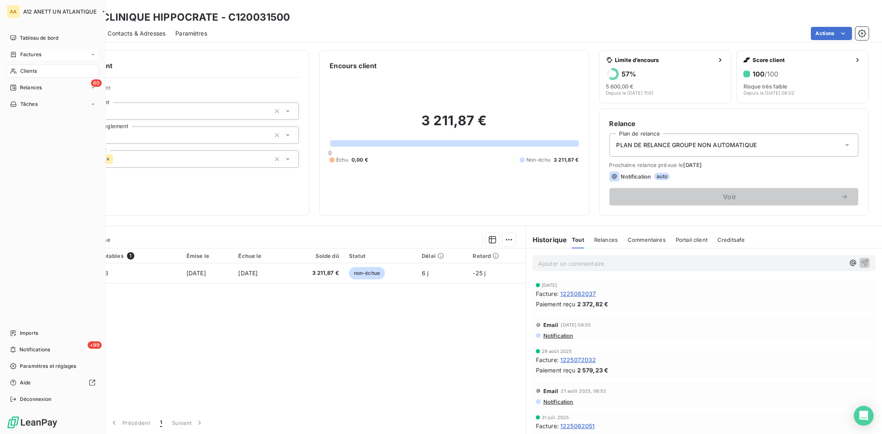
click at [27, 54] on span "Factures" at bounding box center [30, 54] width 21 height 7
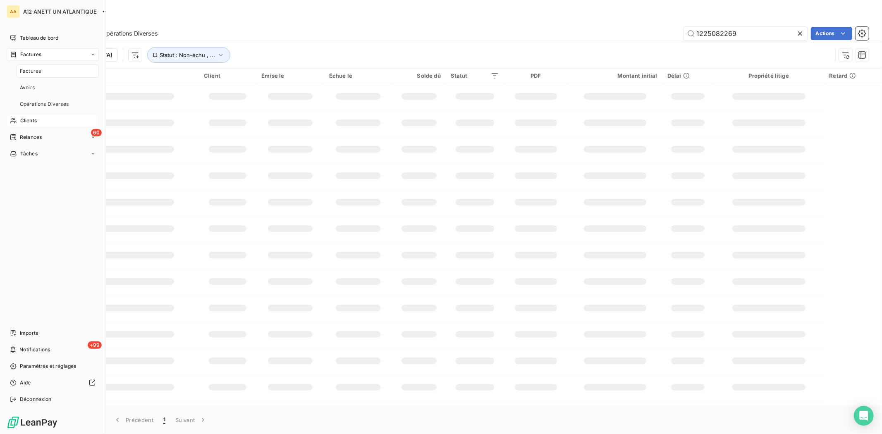
click at [25, 119] on span "Clients" at bounding box center [28, 120] width 17 height 7
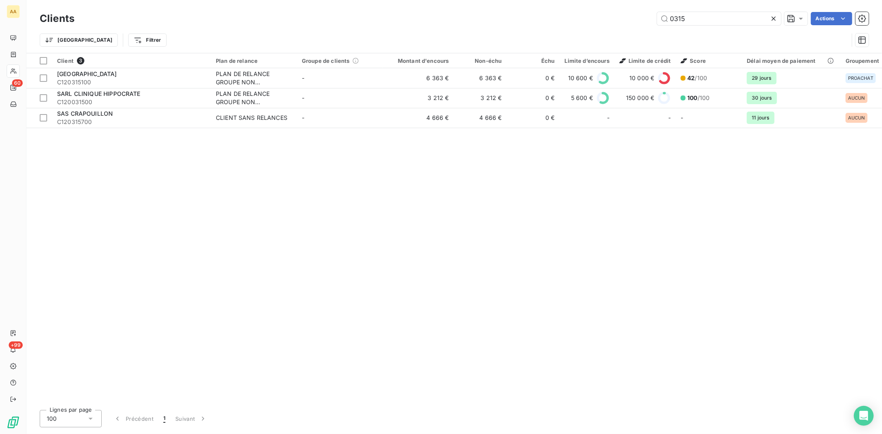
drag, startPoint x: 705, startPoint y: 16, endPoint x: 641, endPoint y: 26, distance: 65.2
click at [641, 26] on div "Clients 0315 Actions" at bounding box center [454, 18] width 829 height 17
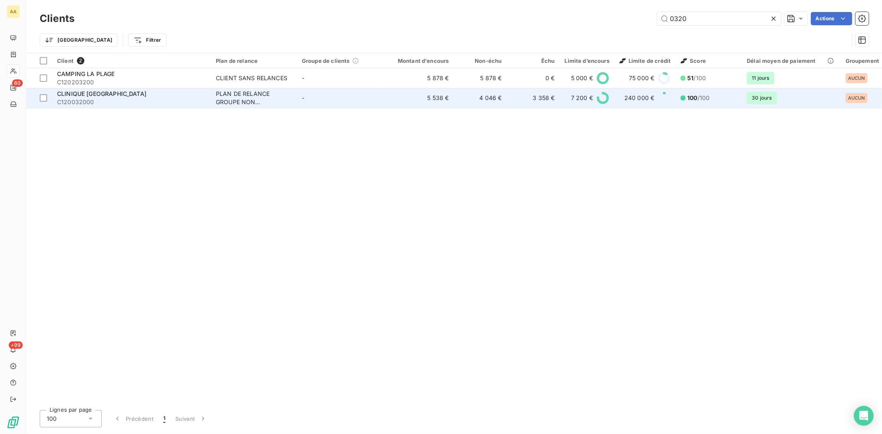
type input "0320"
click at [70, 103] on span "C120032000" at bounding box center [131, 102] width 149 height 8
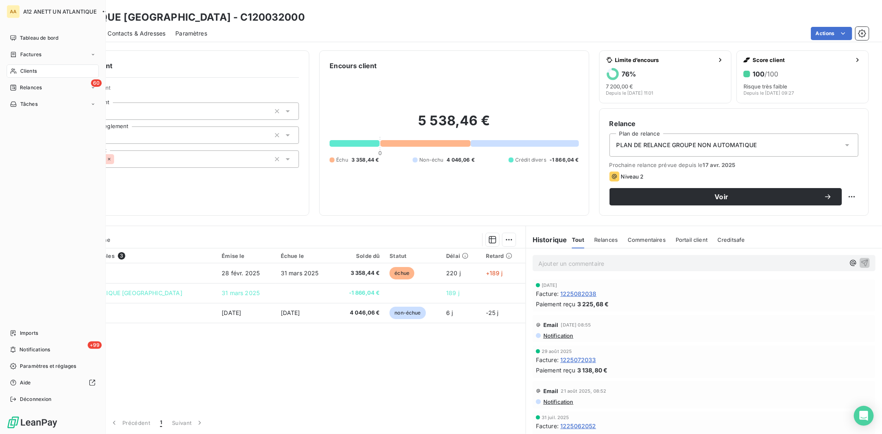
click at [25, 67] on div "Clients" at bounding box center [53, 70] width 92 height 13
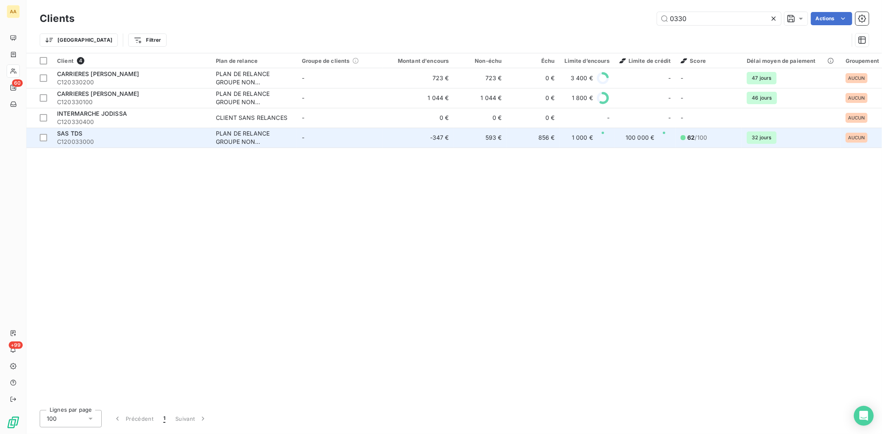
type input "0330"
click at [58, 138] on span "C120033000" at bounding box center [131, 142] width 149 height 8
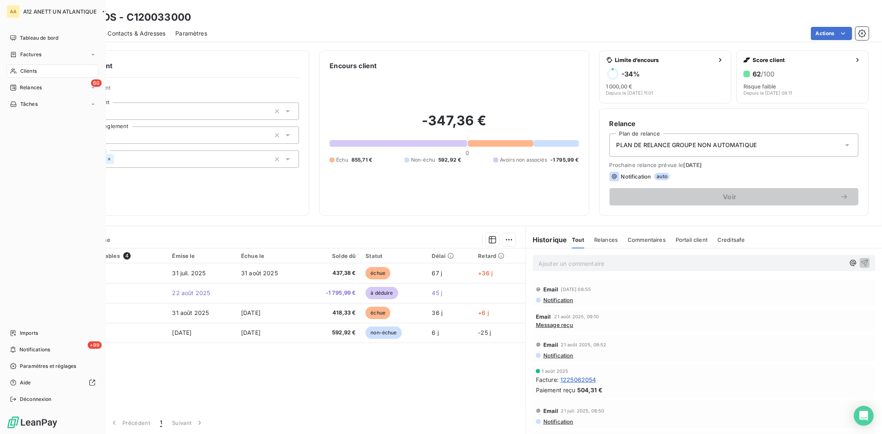
click at [35, 71] on span "Clients" at bounding box center [28, 70] width 17 height 7
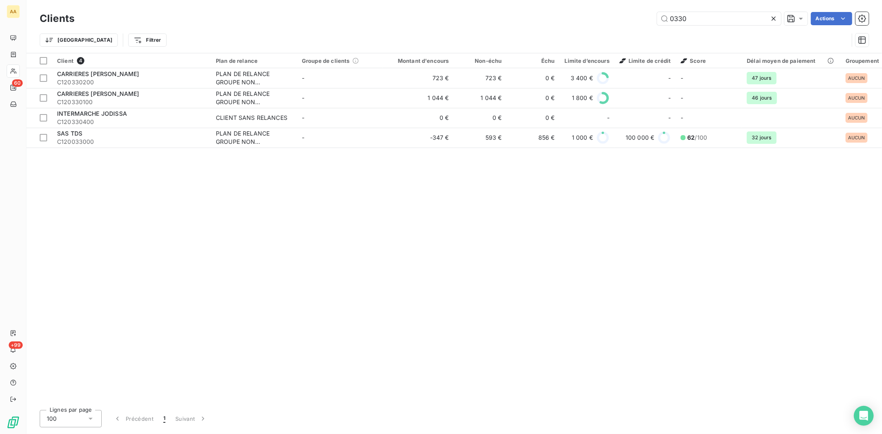
drag, startPoint x: 699, startPoint y: 19, endPoint x: 625, endPoint y: 21, distance: 73.2
click at [629, 15] on div "0330 Actions" at bounding box center [476, 18] width 784 height 13
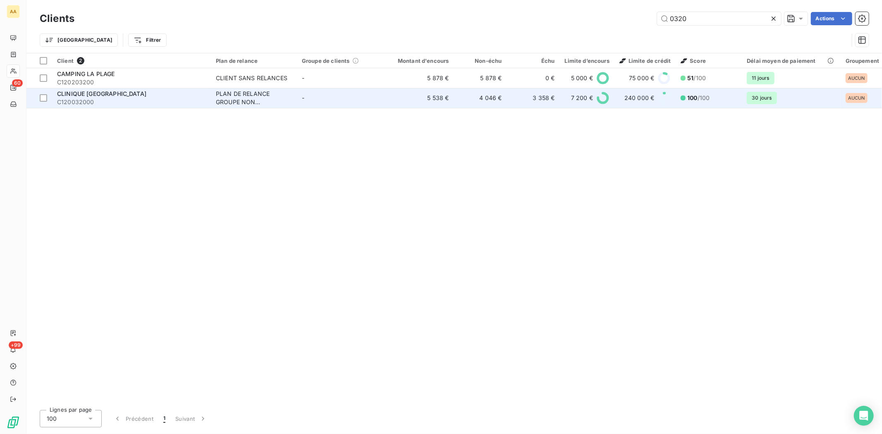
type input "0320"
click at [68, 101] on span "C120032000" at bounding box center [131, 102] width 149 height 8
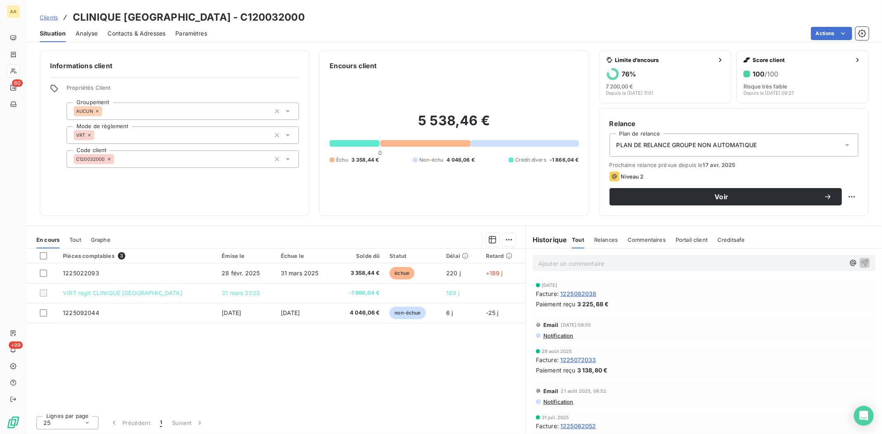
click at [326, 369] on div "Pièces comptables 3 Émise le Échue le Solde dû Statut Délai Retard 1225022093 […" at bounding box center [275, 328] width 499 height 161
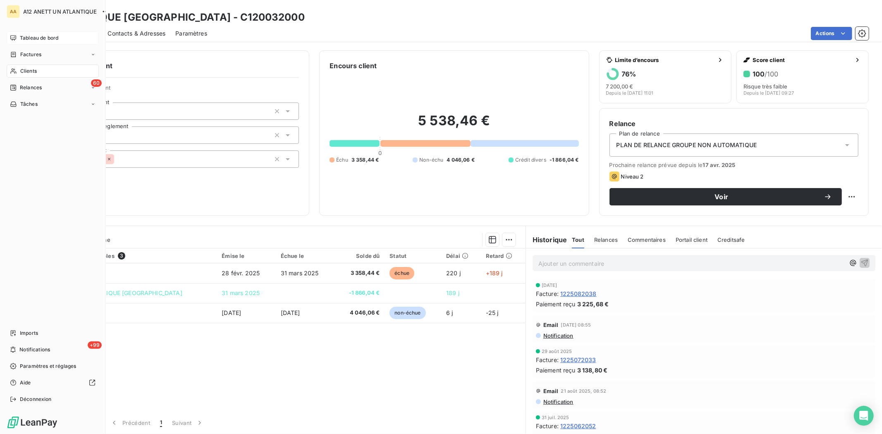
click at [41, 39] on span "Tableau de bord" at bounding box center [39, 37] width 38 height 7
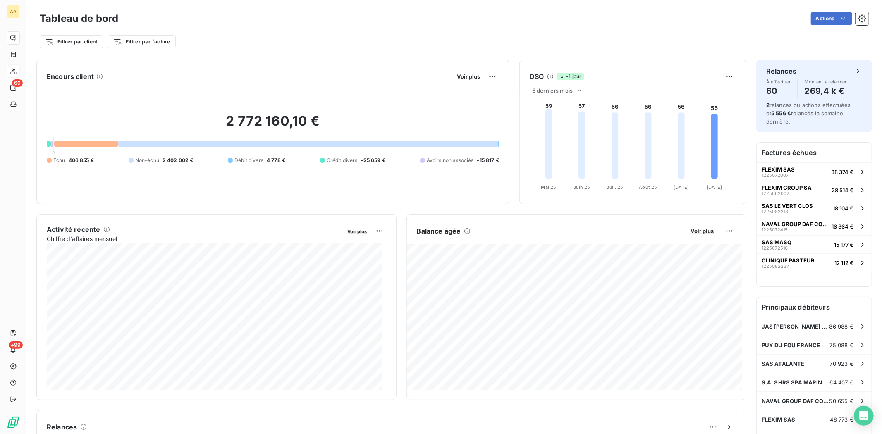
click at [713, 25] on div "Actions" at bounding box center [498, 18] width 740 height 13
click at [694, 22] on div "Actions" at bounding box center [498, 18] width 740 height 13
click at [246, 27] on div "Filtrer par client Filtrer par facture" at bounding box center [454, 38] width 829 height 22
click at [335, 5] on div "Tableau de bord Actions Filtrer par client Filtrer par facture" at bounding box center [453, 27] width 855 height 55
click at [787, 34] on div "Exporter le tableau de bord" at bounding box center [794, 36] width 95 height 13
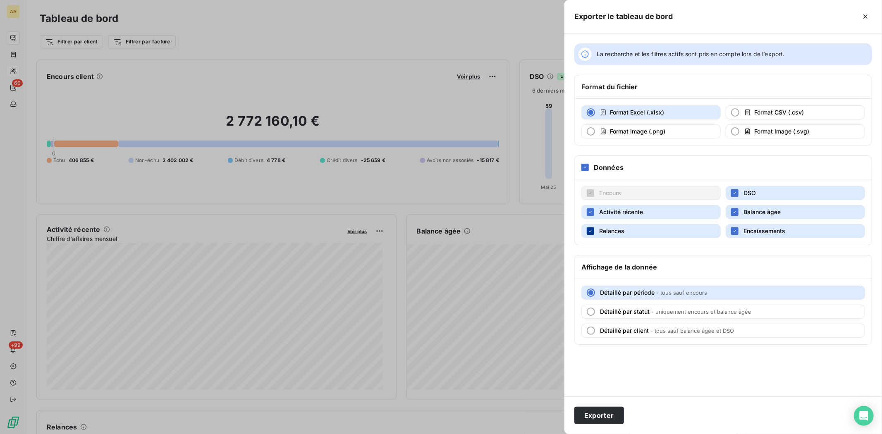
click at [592, 228] on div "button" at bounding box center [590, 230] width 7 height 7
click at [591, 215] on icon "button" at bounding box center [590, 212] width 5 height 5
click at [739, 229] on button "Encaissements" at bounding box center [794, 231] width 139 height 14
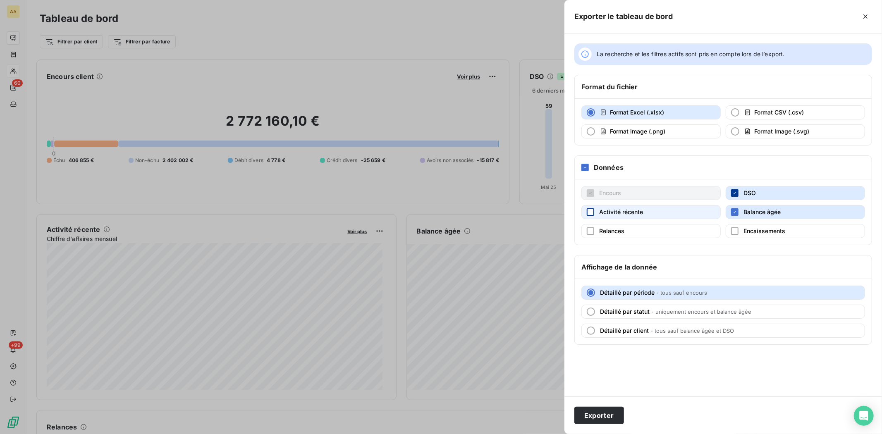
click at [734, 192] on icon "button" at bounding box center [734, 193] width 5 height 5
click at [595, 414] on button "Exporter" at bounding box center [599, 415] width 50 height 17
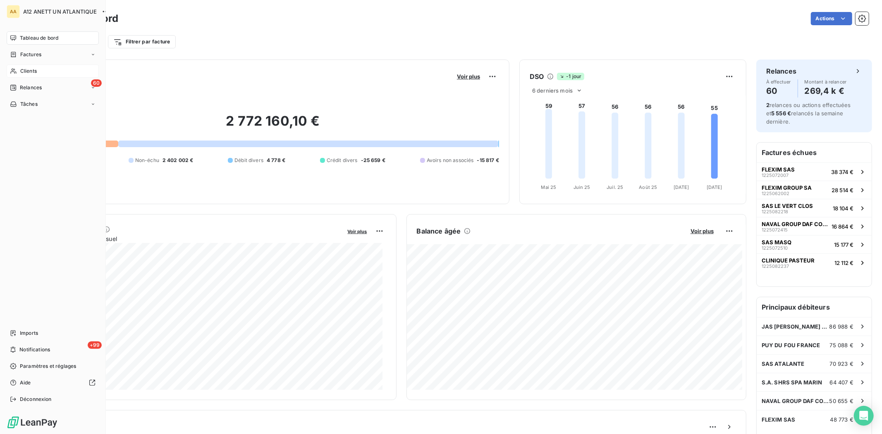
click at [24, 69] on span "Clients" at bounding box center [28, 70] width 17 height 7
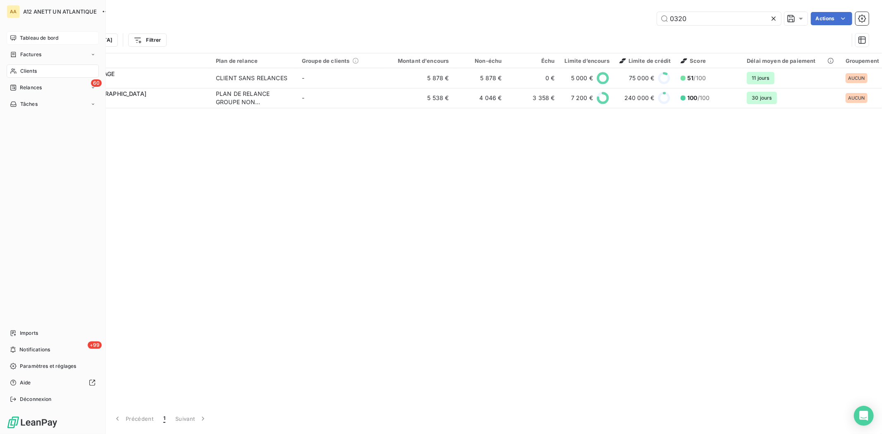
click at [34, 35] on span "Tableau de bord" at bounding box center [39, 37] width 38 height 7
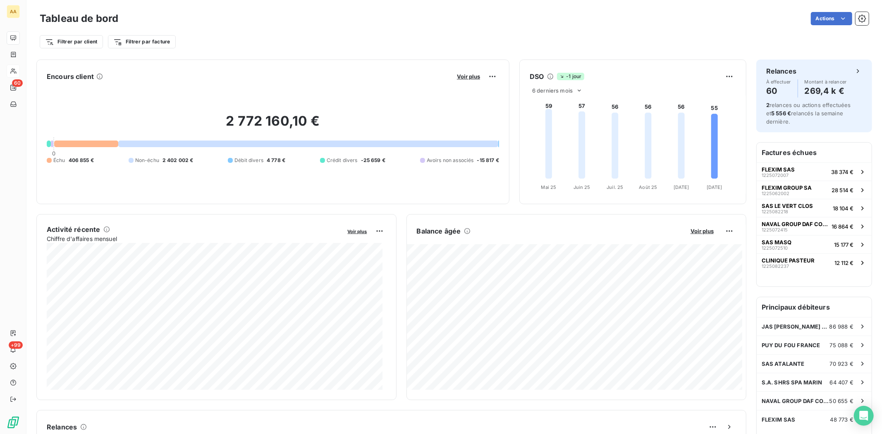
click at [637, 13] on div "Actions" at bounding box center [498, 18] width 740 height 13
click at [850, 153] on h6 "Factures échues" at bounding box center [813, 153] width 115 height 20
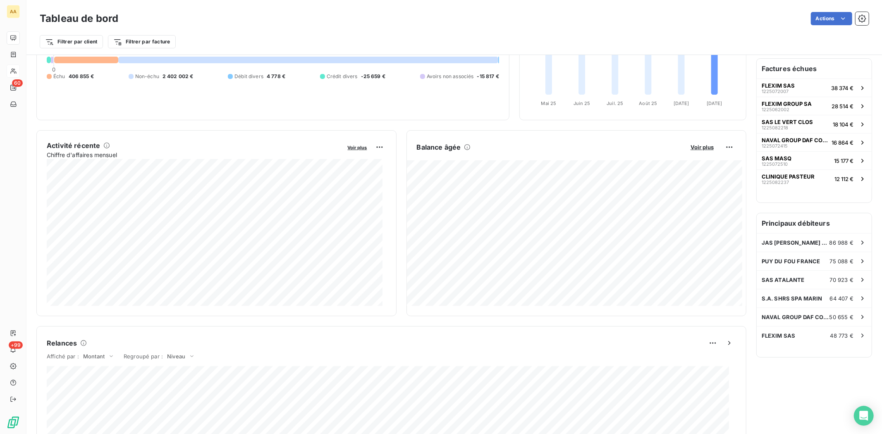
scroll to position [92, 0]
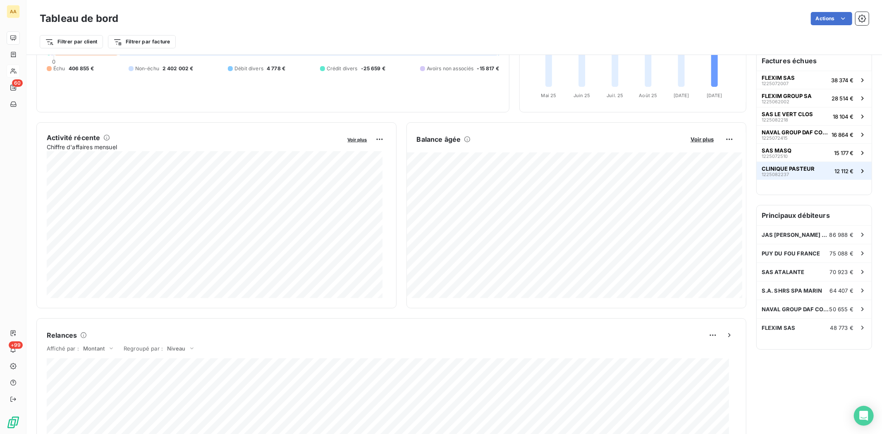
click at [769, 169] on span "CLINIQUE PASTEUR" at bounding box center [787, 168] width 53 height 7
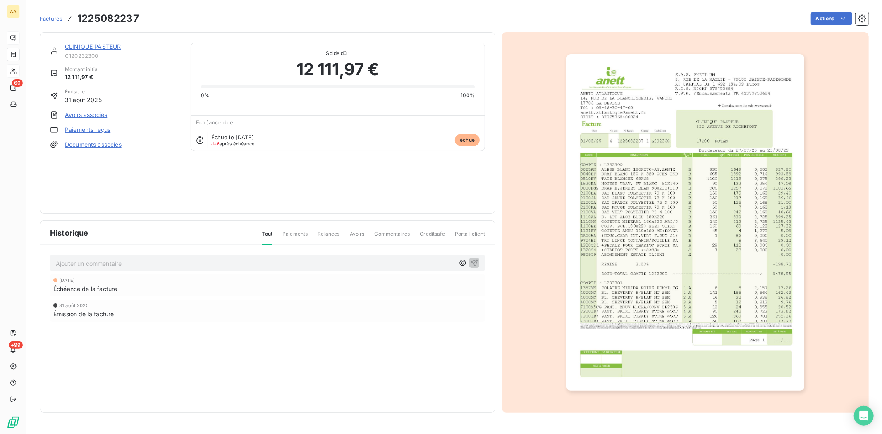
click at [85, 46] on link "CLINIQUE PASTEUR" at bounding box center [93, 46] width 56 height 7
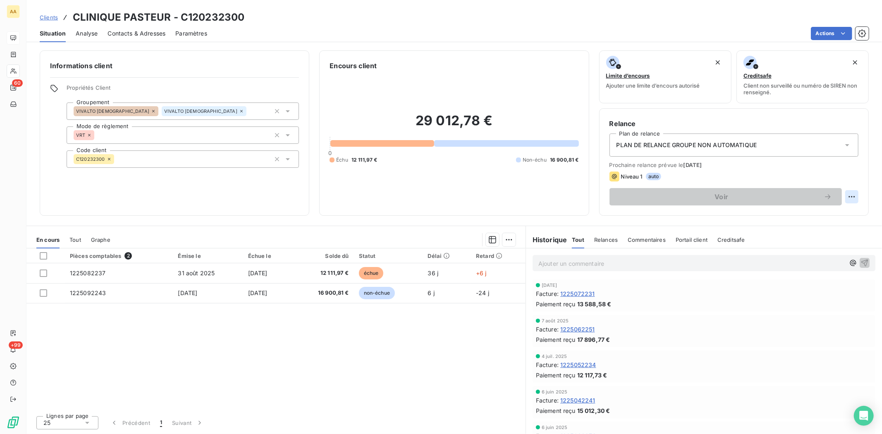
click at [852, 196] on html "AA 60 +99 Clients CLINIQUE PASTEUR - C120232300 Situation Analyse Contacts & Ad…" at bounding box center [441, 217] width 882 height 434
click at [798, 215] on div "Replanifier cette action" at bounding box center [817, 214] width 74 height 13
select select "9"
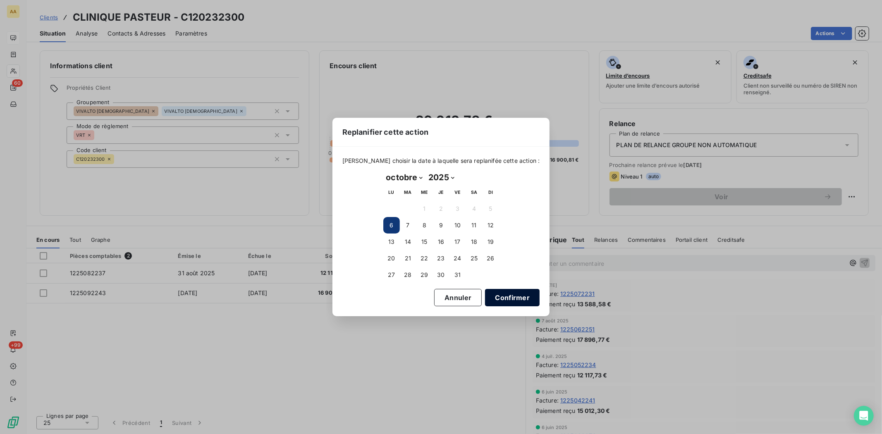
click at [494, 294] on button "Confirmer" at bounding box center [512, 297] width 55 height 17
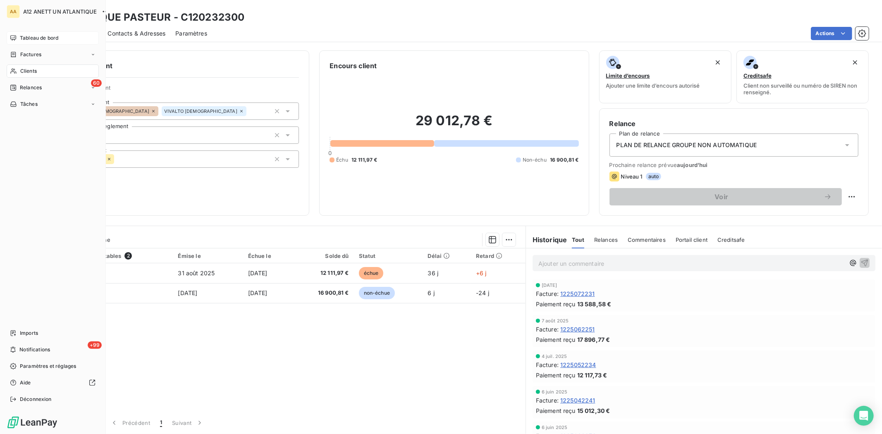
click at [25, 70] on span "Clients" at bounding box center [28, 70] width 17 height 7
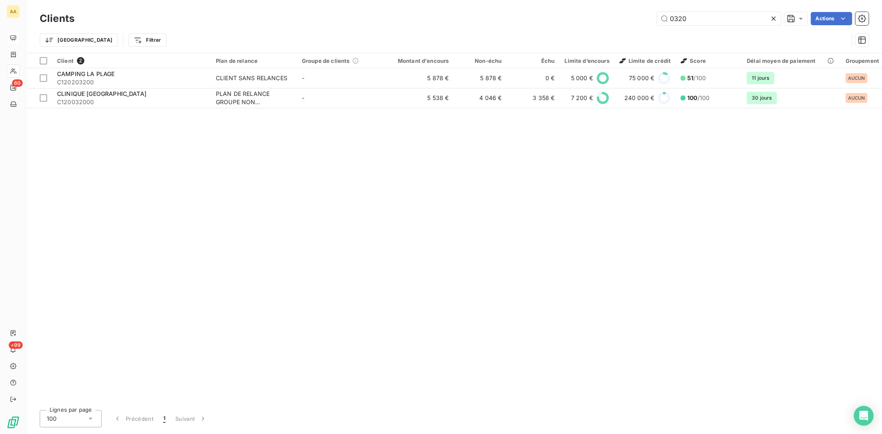
click at [642, 167] on div "Client 2 Plan de relance Groupe de clients Montant d'encours Non-échu Échu Limi…" at bounding box center [453, 228] width 855 height 350
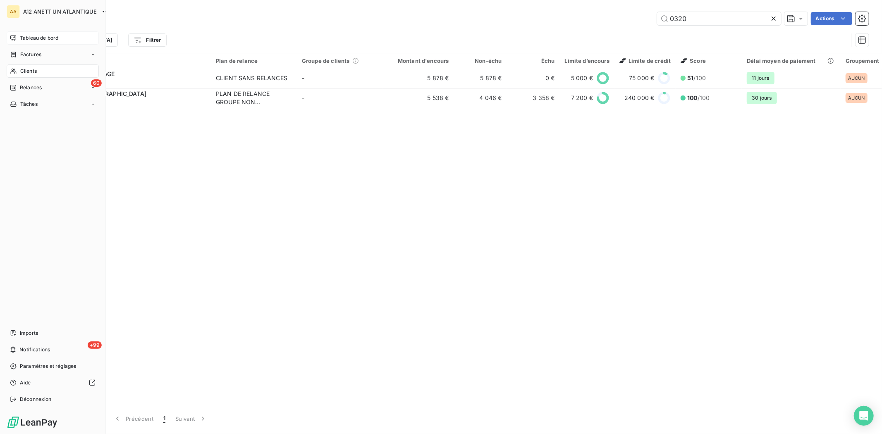
click at [29, 71] on span "Clients" at bounding box center [28, 70] width 17 height 7
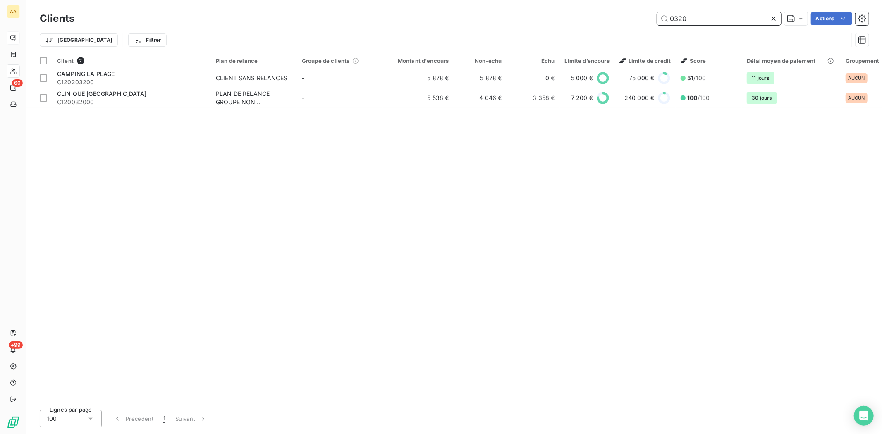
drag, startPoint x: 696, startPoint y: 19, endPoint x: 654, endPoint y: 21, distance: 42.2
click at [654, 21] on div "0320 Actions" at bounding box center [476, 18] width 784 height 13
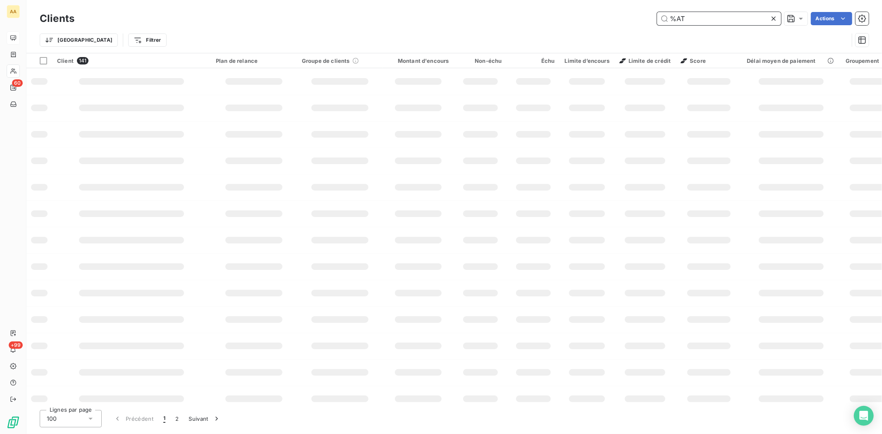
click at [686, 18] on input "%AT" at bounding box center [719, 18] width 124 height 13
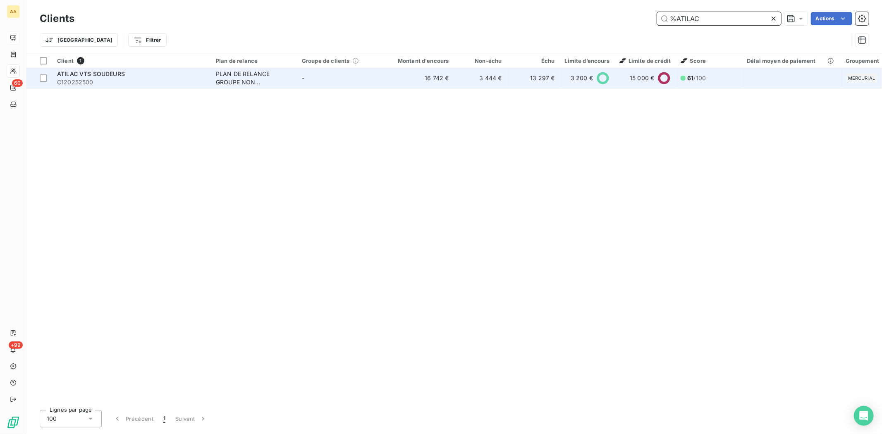
type input "%ATILAC"
click at [71, 81] on span "C120252500" at bounding box center [131, 82] width 149 height 8
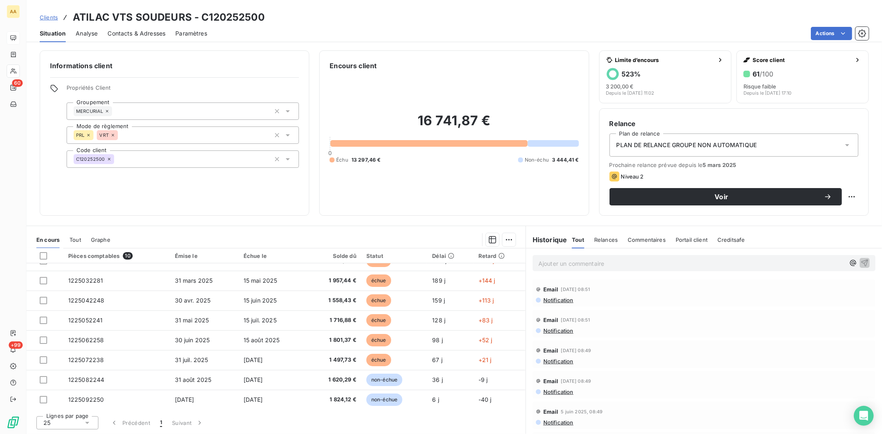
scroll to position [52, 0]
